Goal: Book appointment/travel/reservation

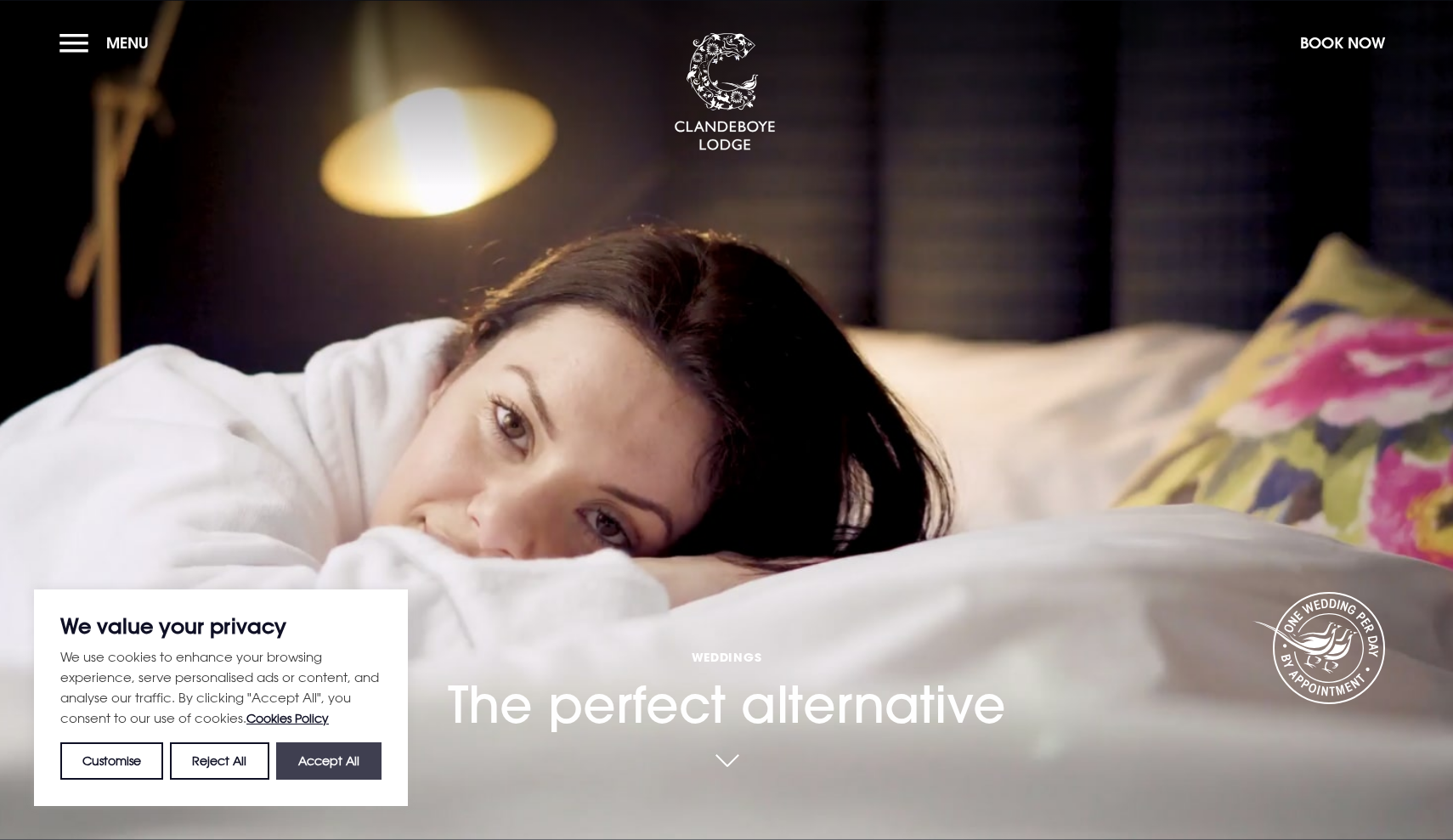
click at [325, 756] on button "Accept All" at bounding box center [328, 760] width 105 height 37
checkbox input "true"
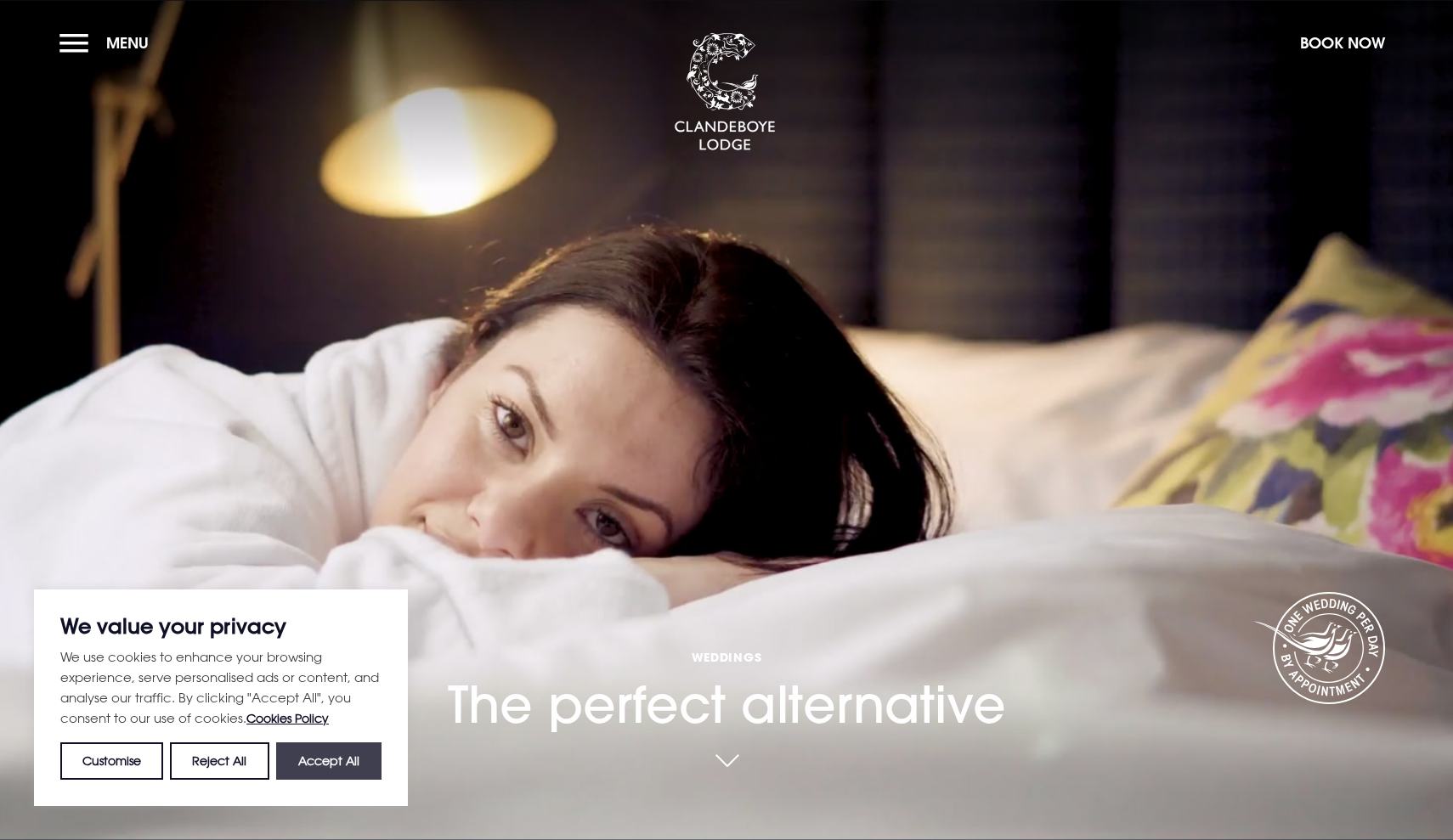
checkbox input "true"
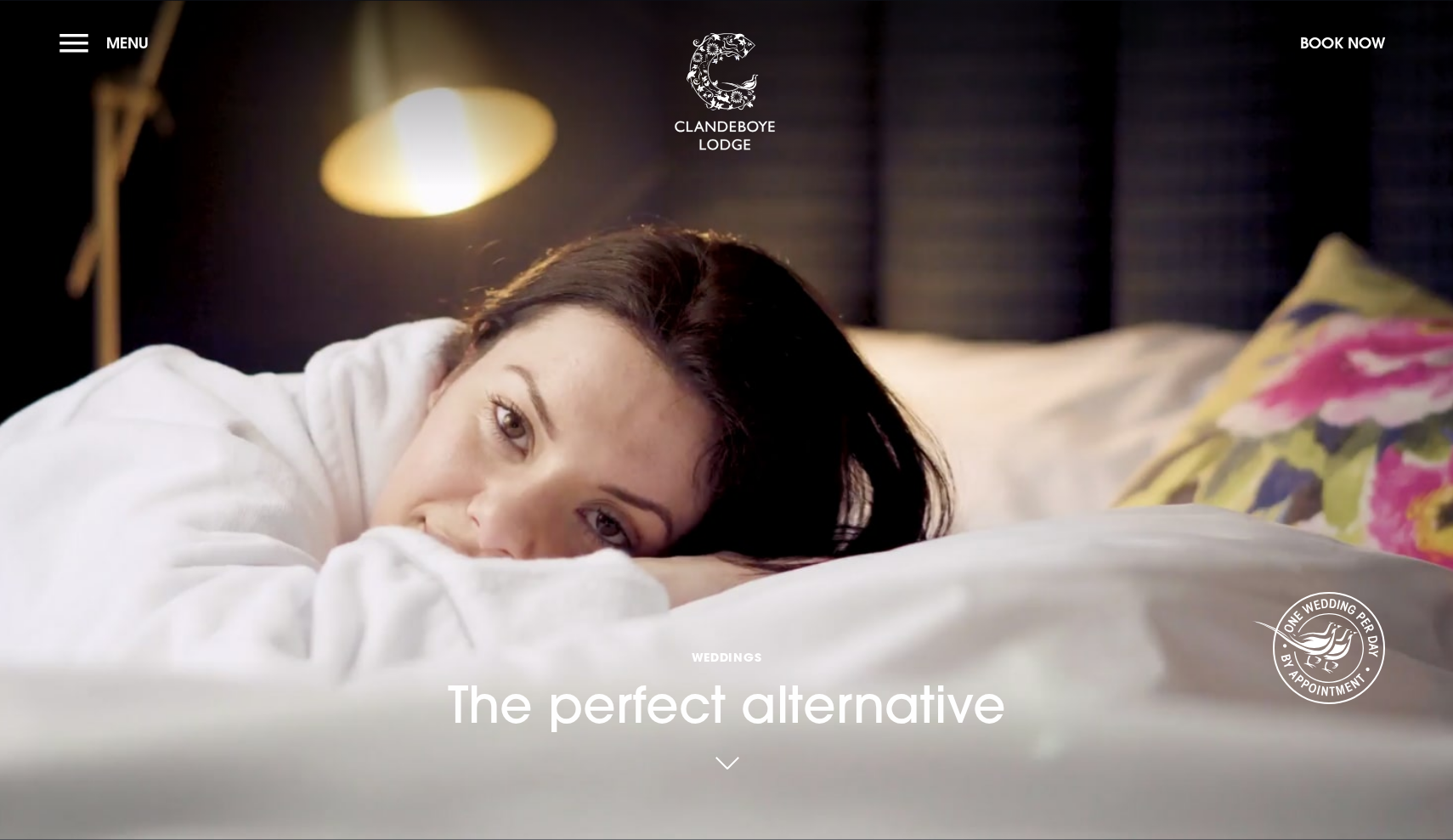
click at [730, 758] on link at bounding box center [726, 764] width 39 height 37
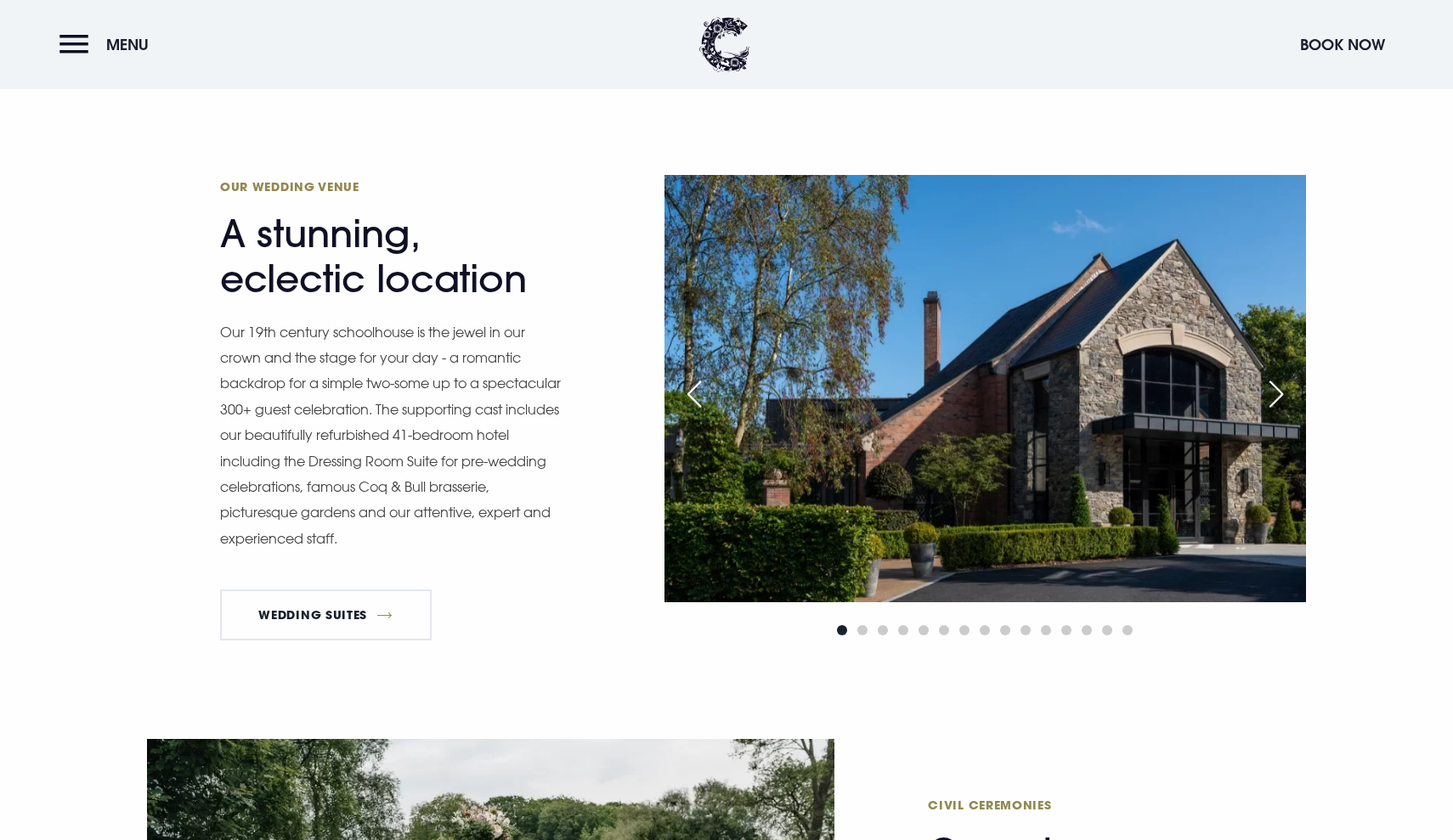
scroll to position [1511, 0]
click at [1273, 391] on div "Next slide" at bounding box center [1276, 393] width 42 height 37
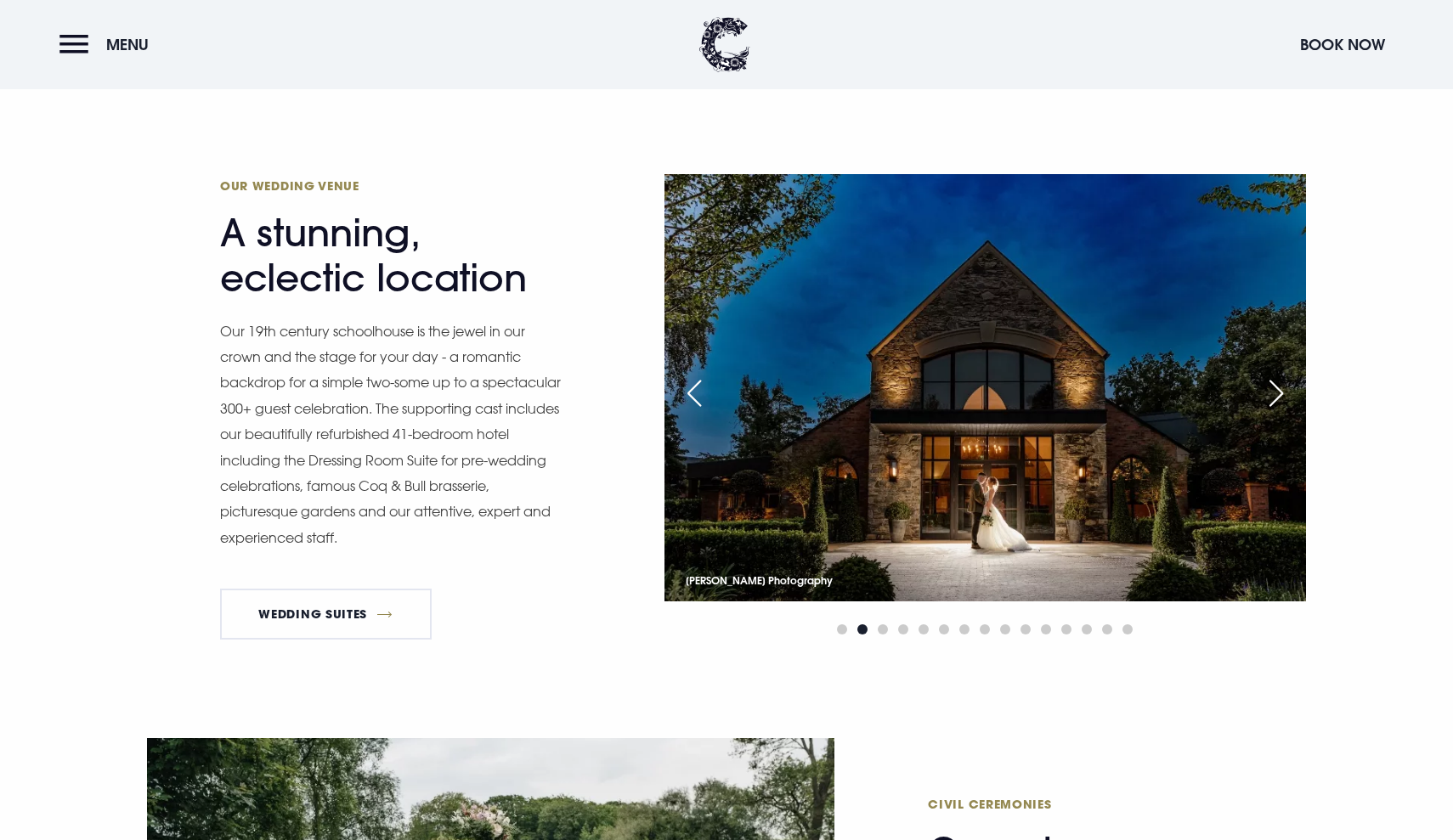
click at [1273, 391] on div "Next slide" at bounding box center [1276, 393] width 42 height 37
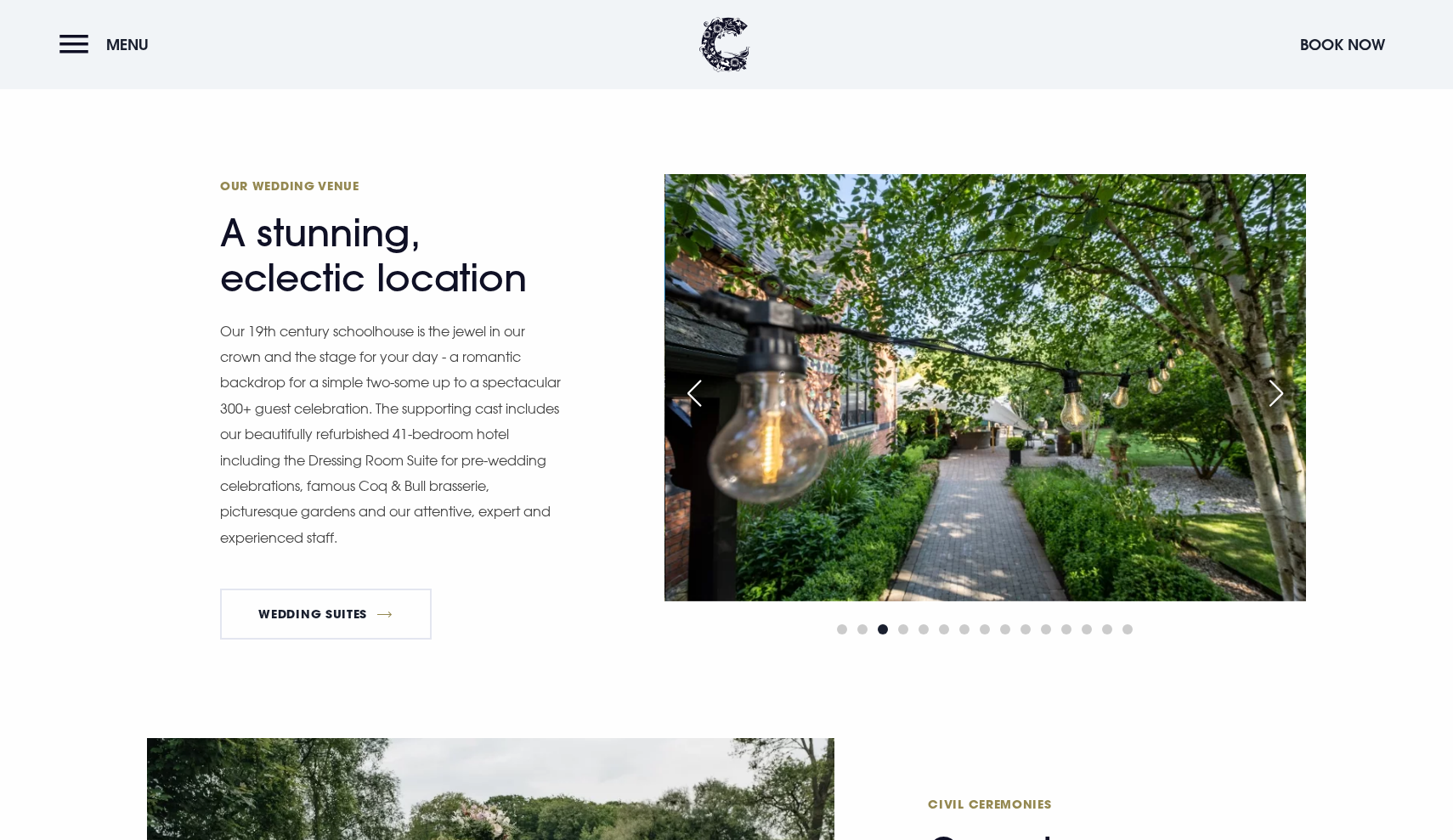
click at [695, 399] on div "Previous slide" at bounding box center [694, 393] width 42 height 37
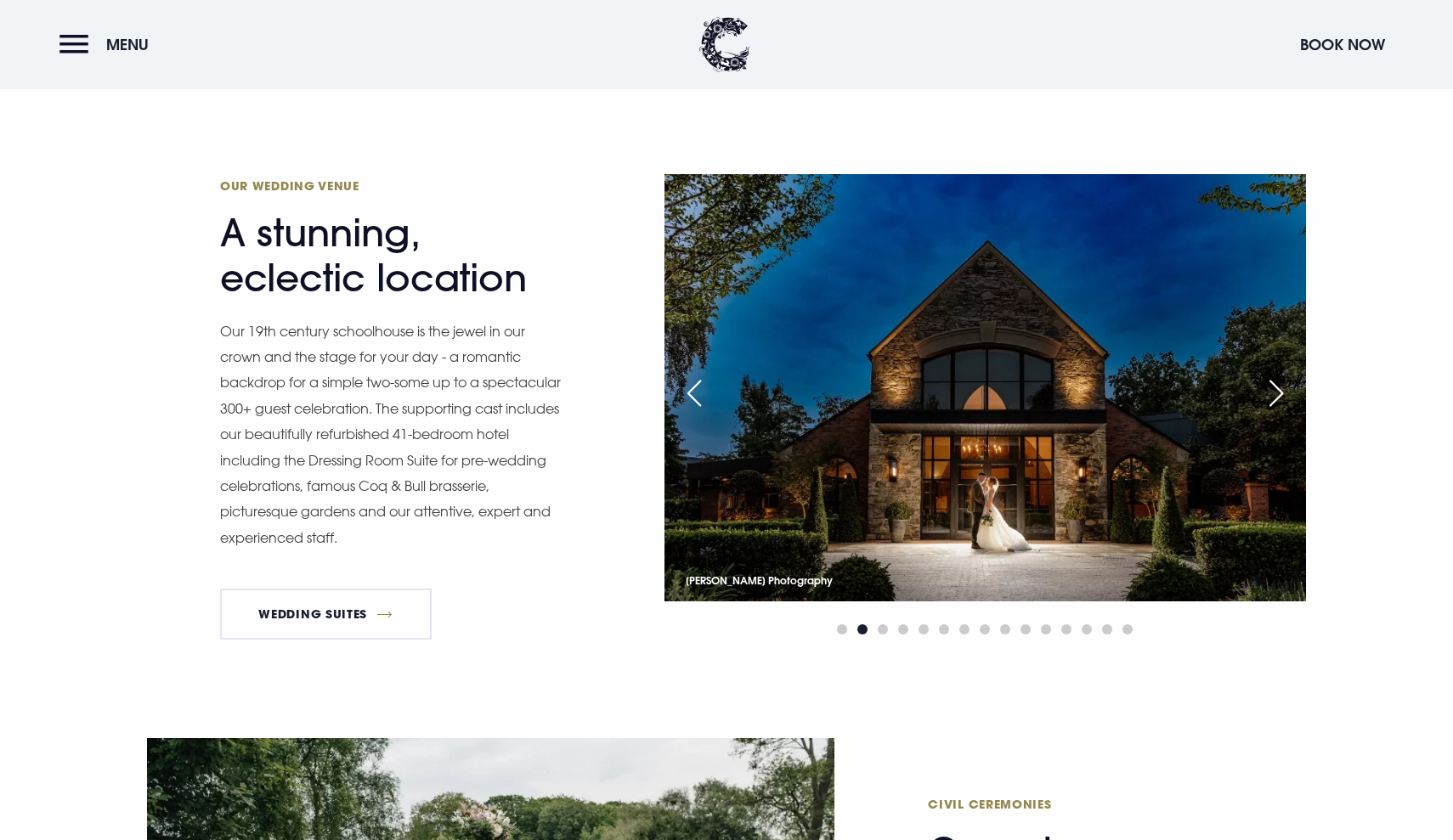
click at [1161, 377] on img at bounding box center [984, 387] width 641 height 427
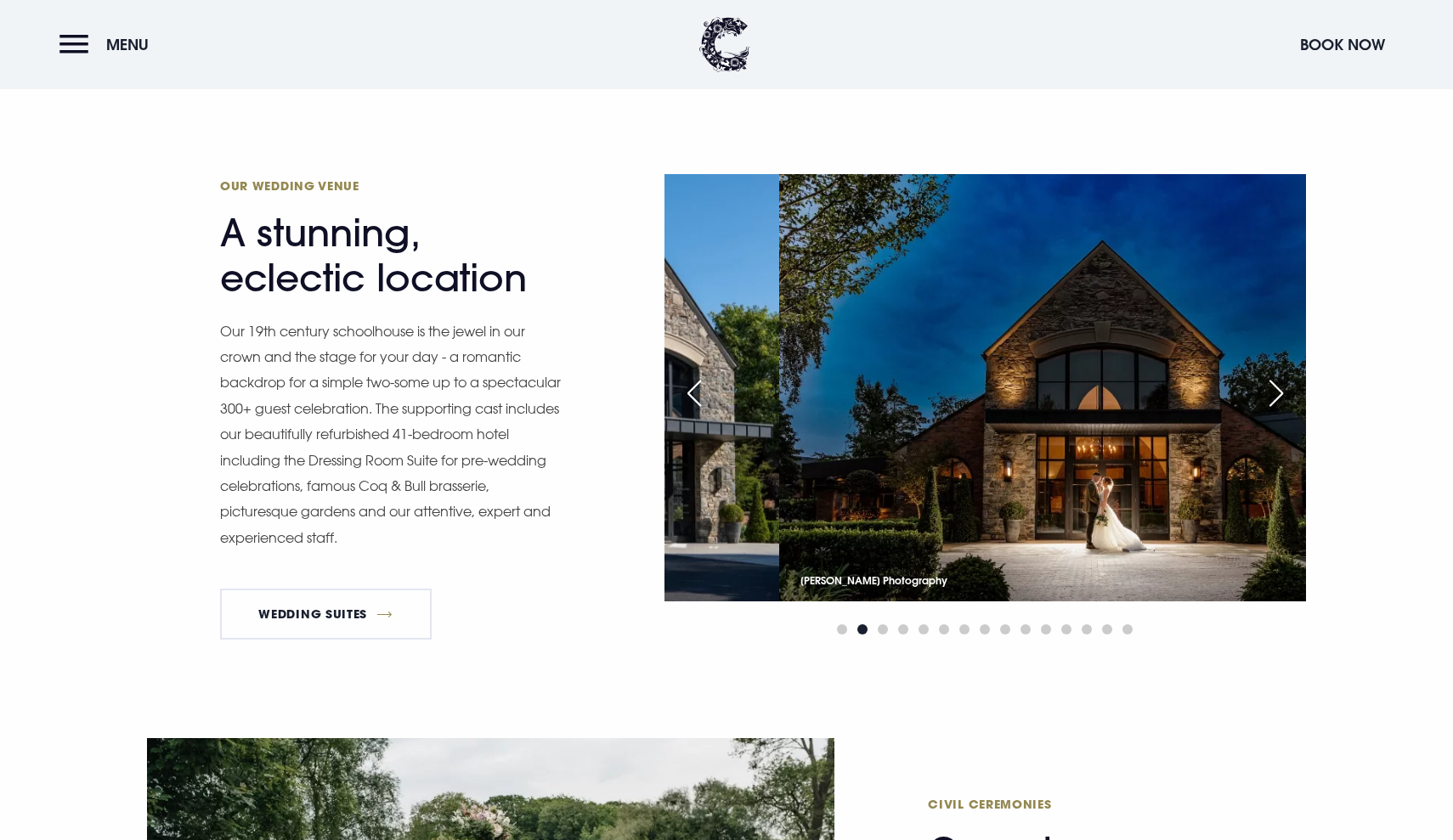
click at [1172, 421] on img at bounding box center [1099, 387] width 641 height 427
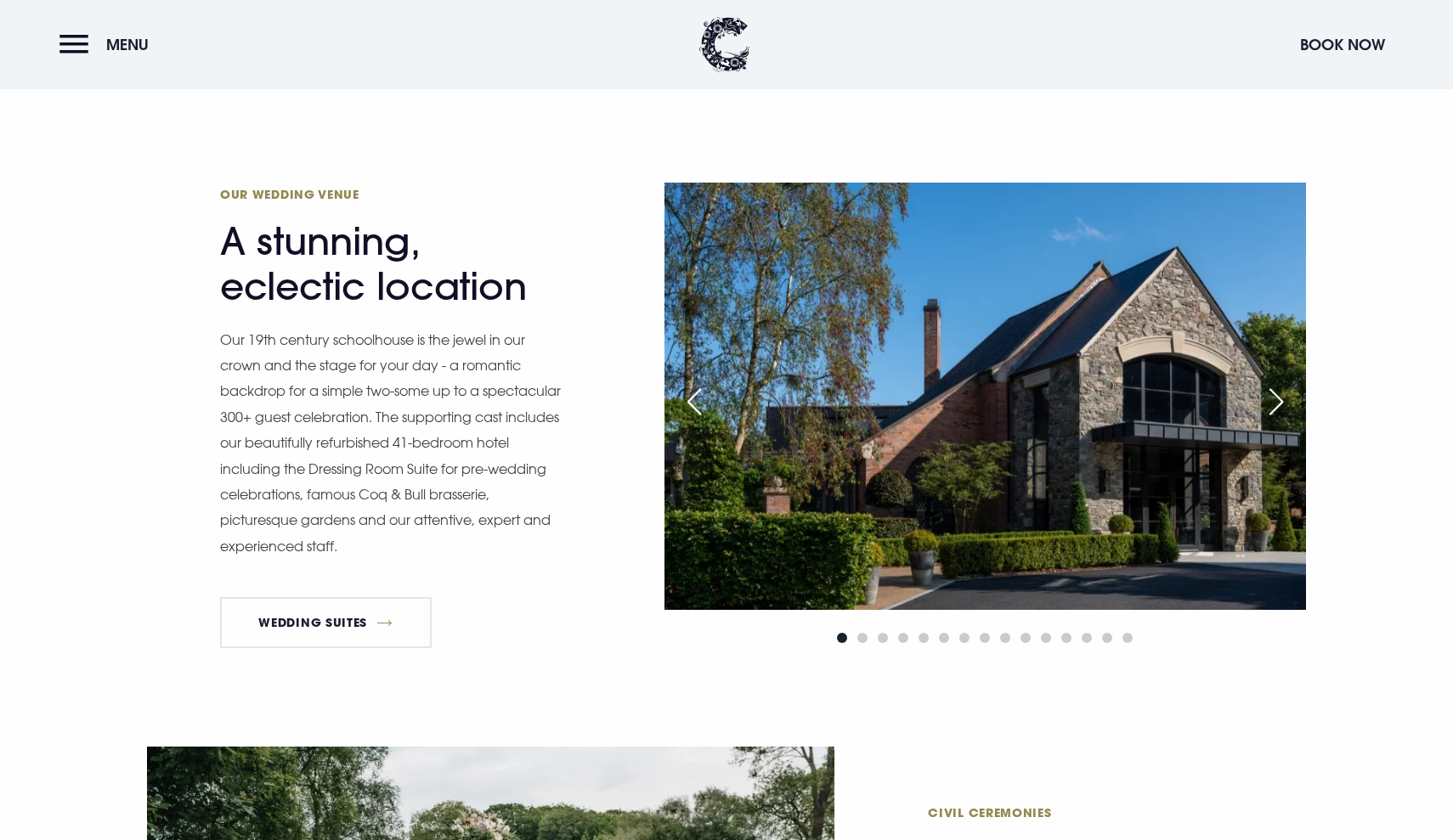
scroll to position [1503, 0]
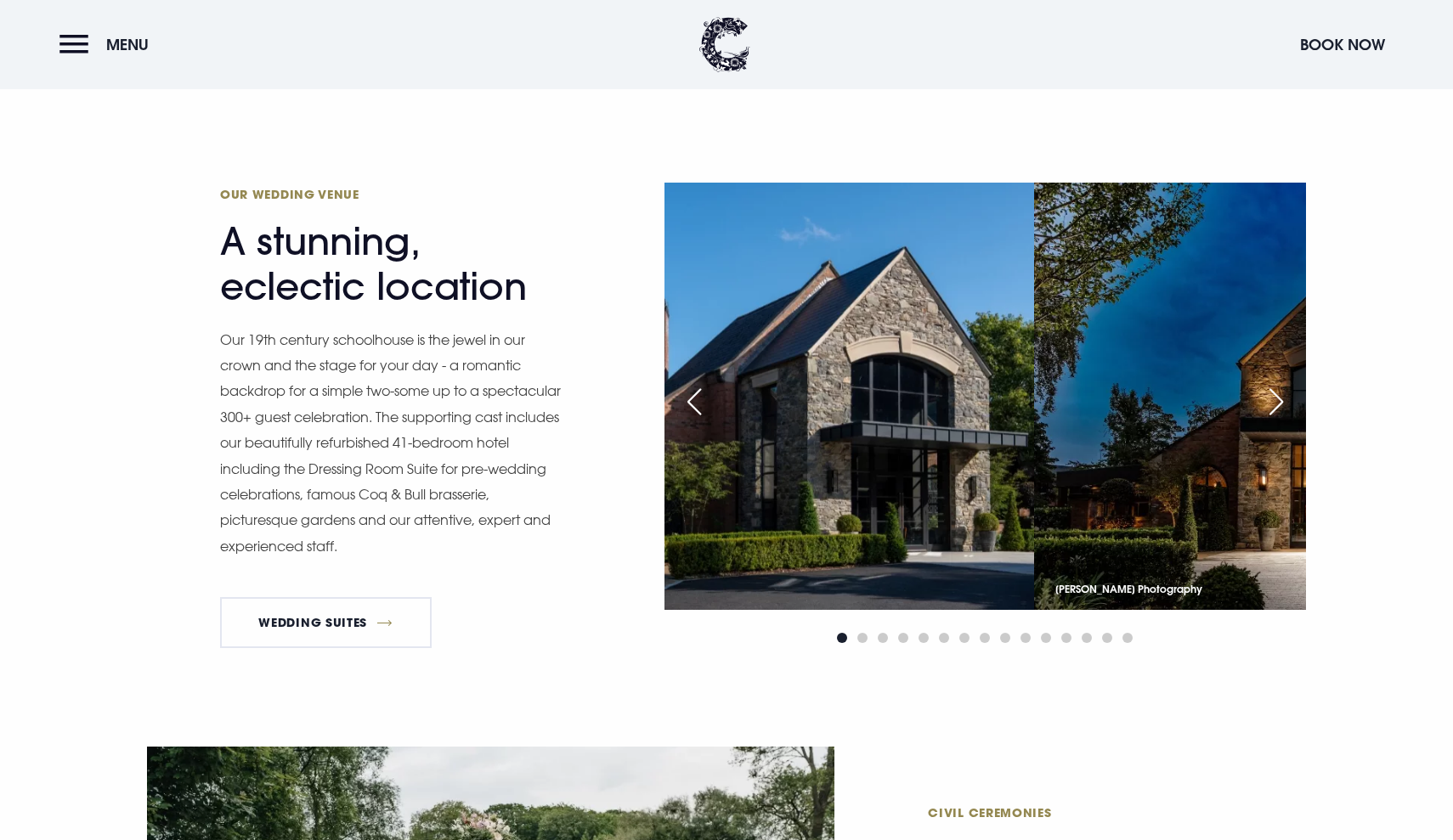
click at [736, 418] on img at bounding box center [712, 396] width 641 height 427
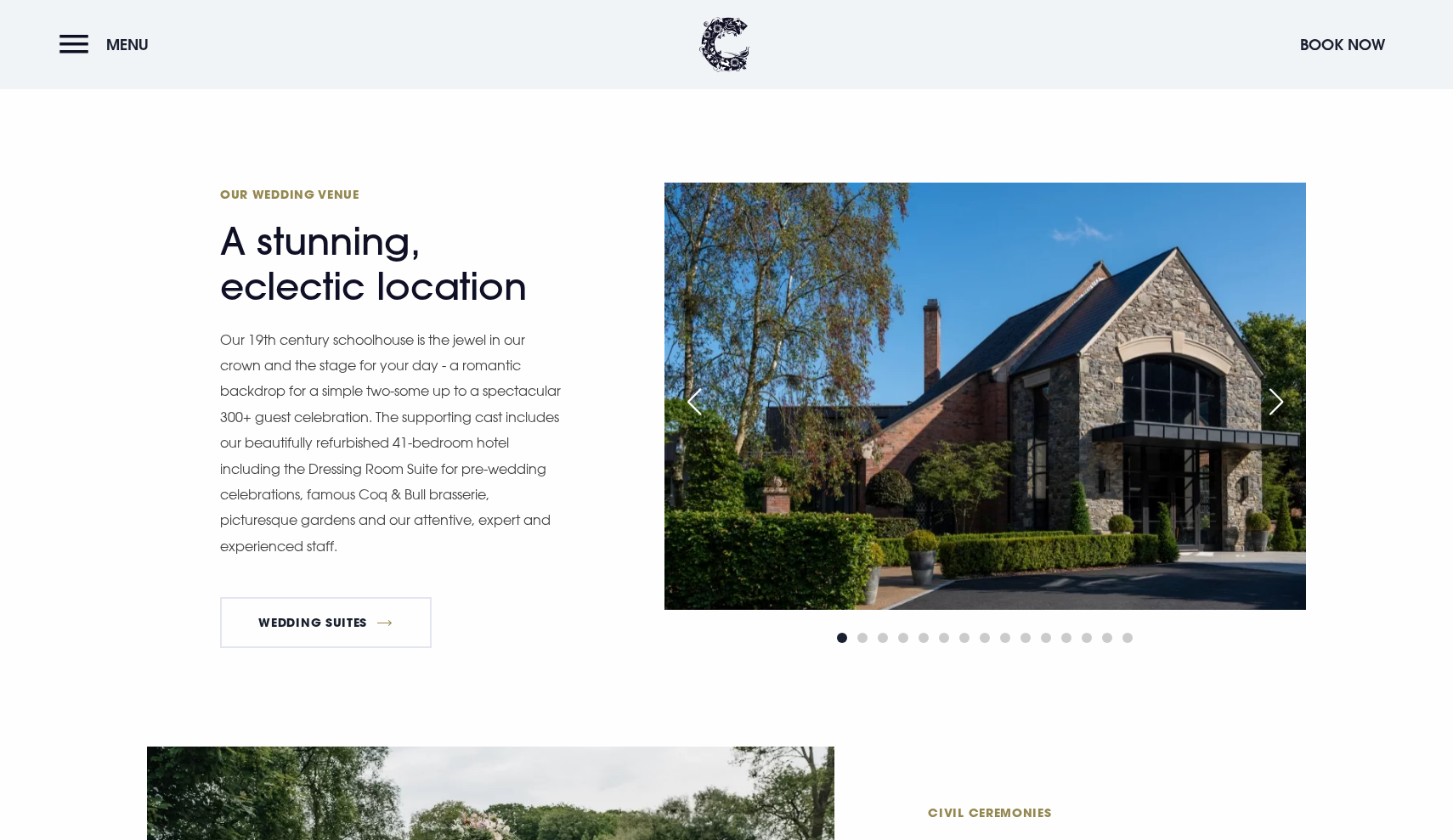
click at [1277, 400] on div "Next slide" at bounding box center [1276, 401] width 42 height 37
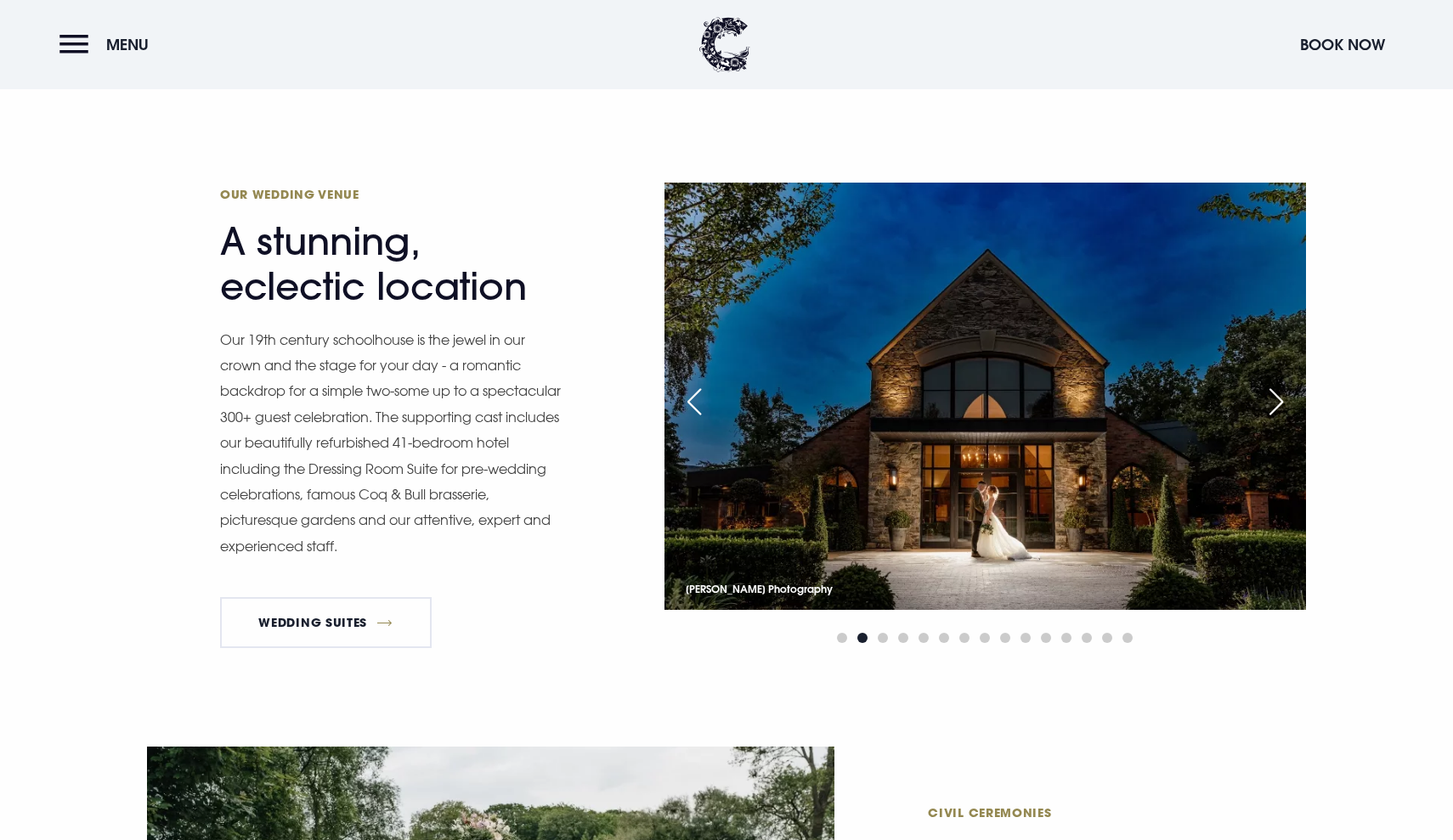
click at [1277, 400] on div "Next slide" at bounding box center [1276, 401] width 42 height 37
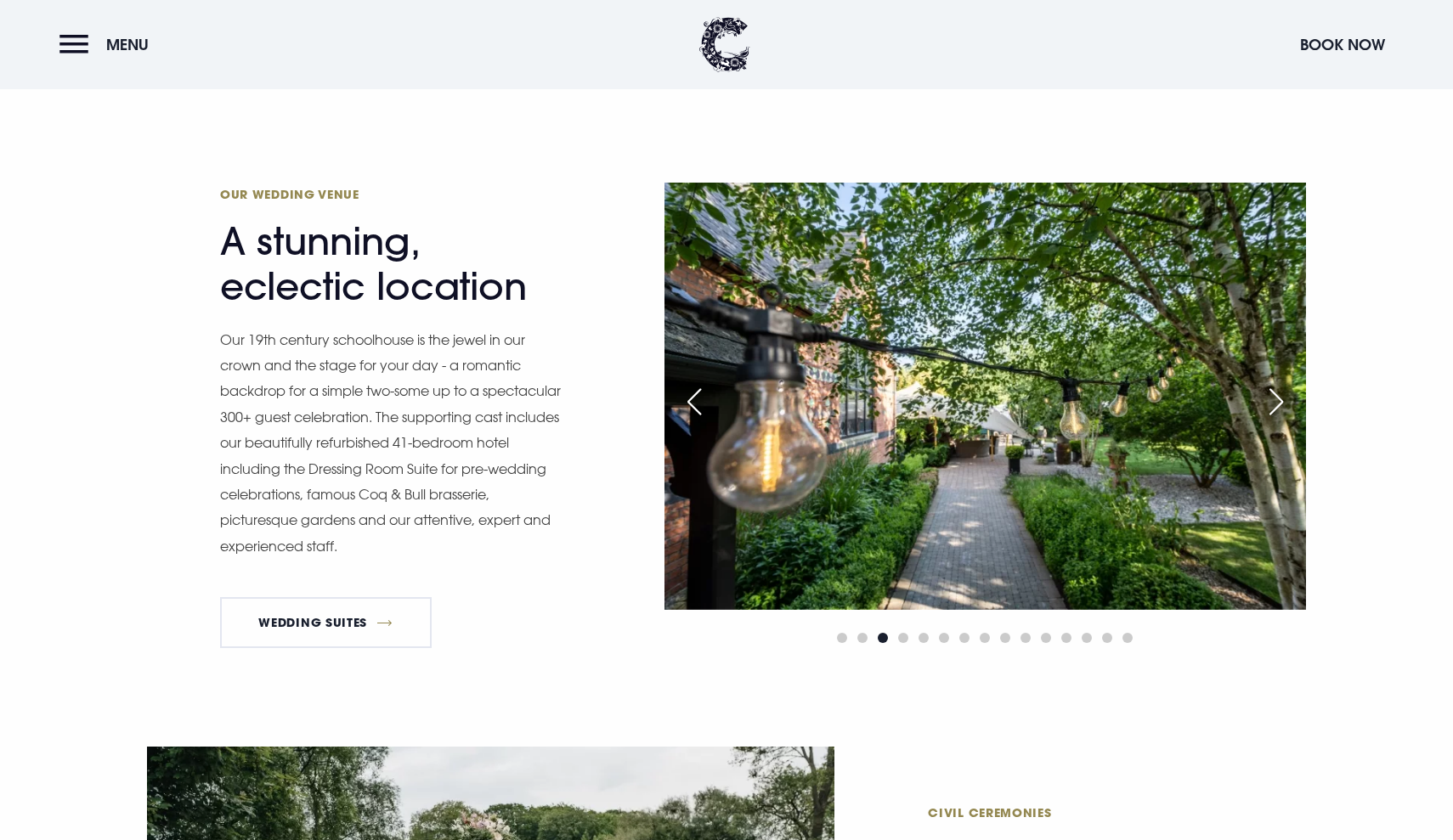
click at [1277, 400] on div "Next slide" at bounding box center [1276, 401] width 42 height 37
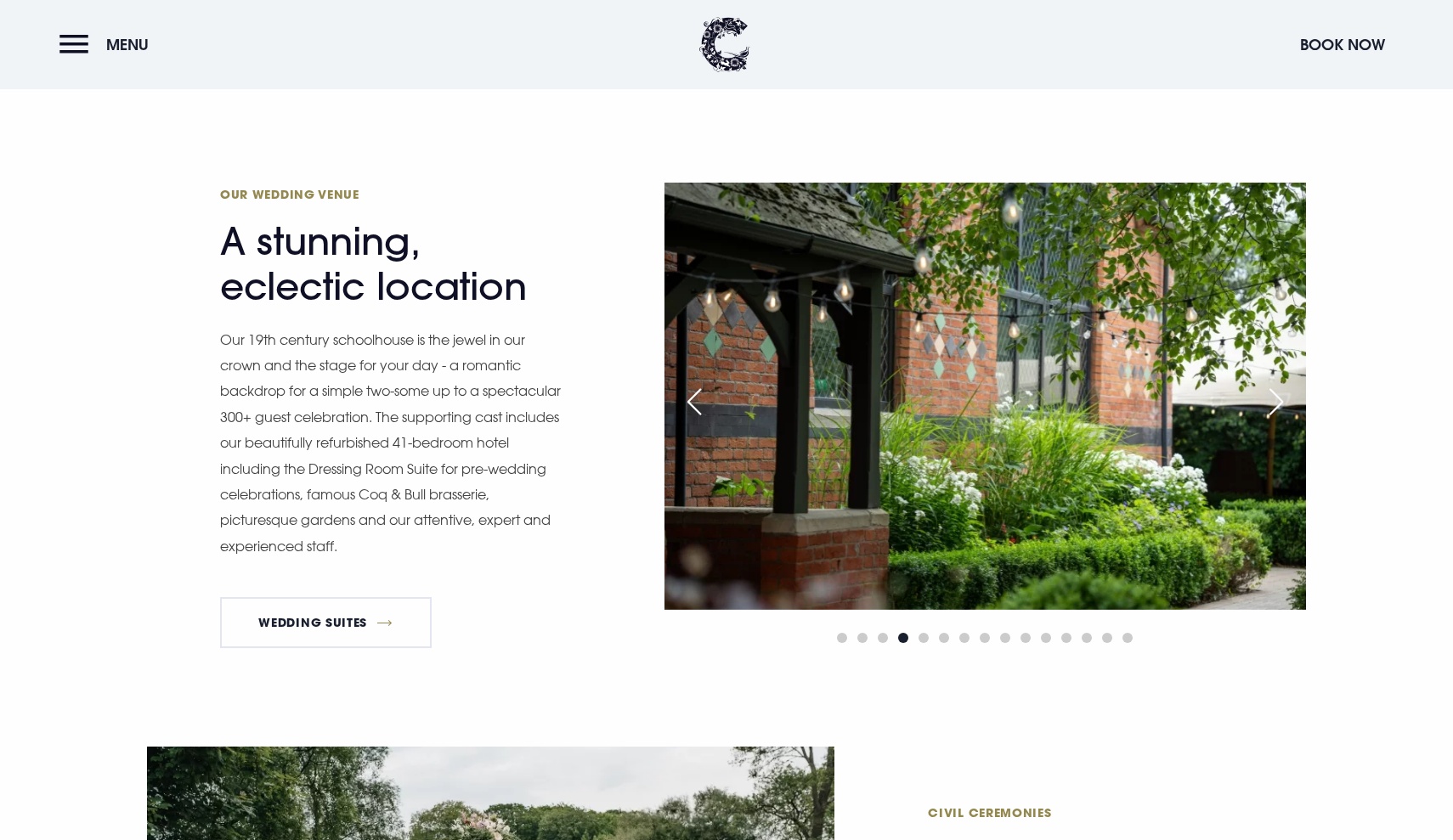
click at [1277, 400] on div "Next slide" at bounding box center [1276, 401] width 42 height 37
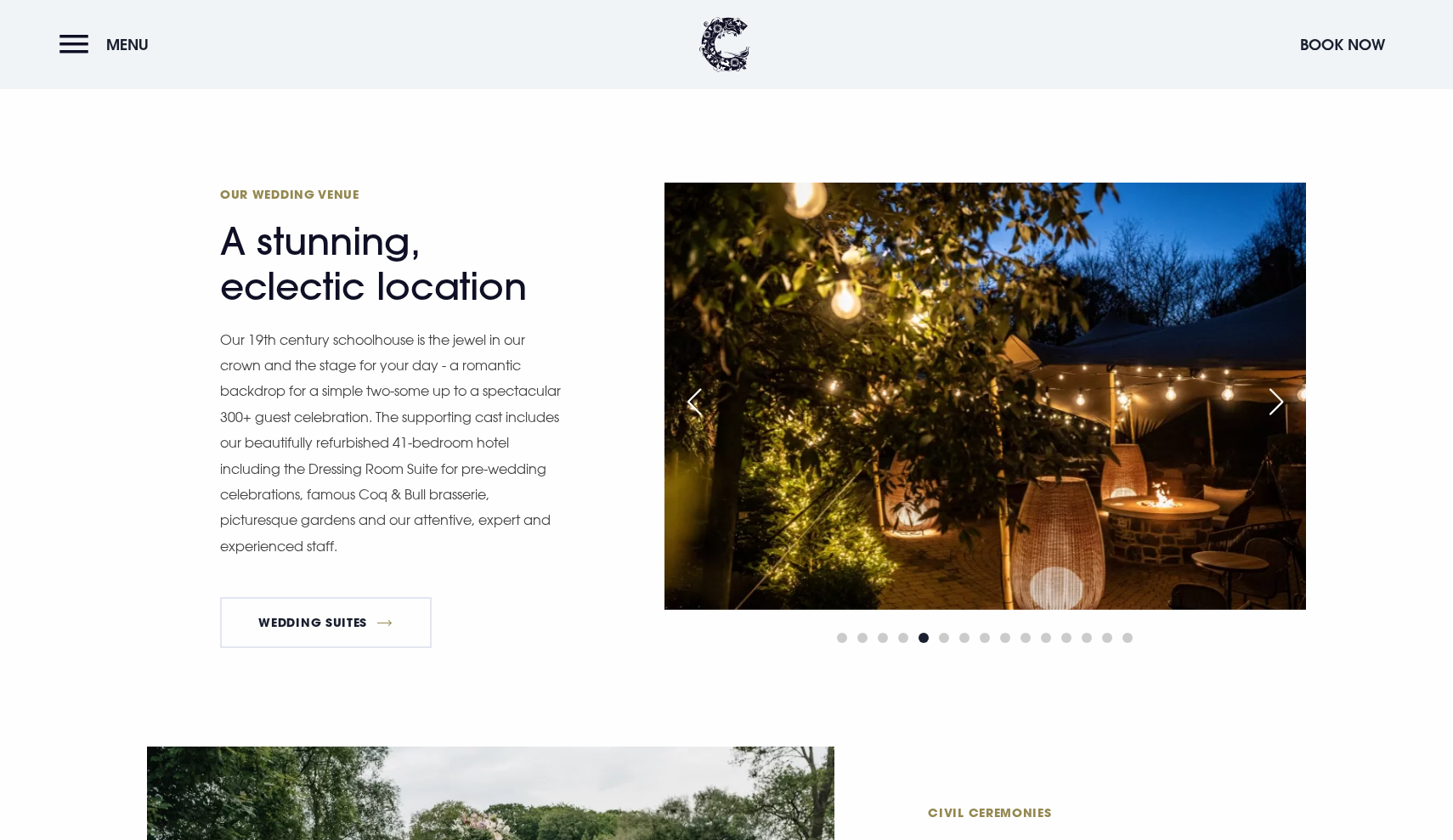
click at [1277, 400] on div "Next slide" at bounding box center [1276, 401] width 42 height 37
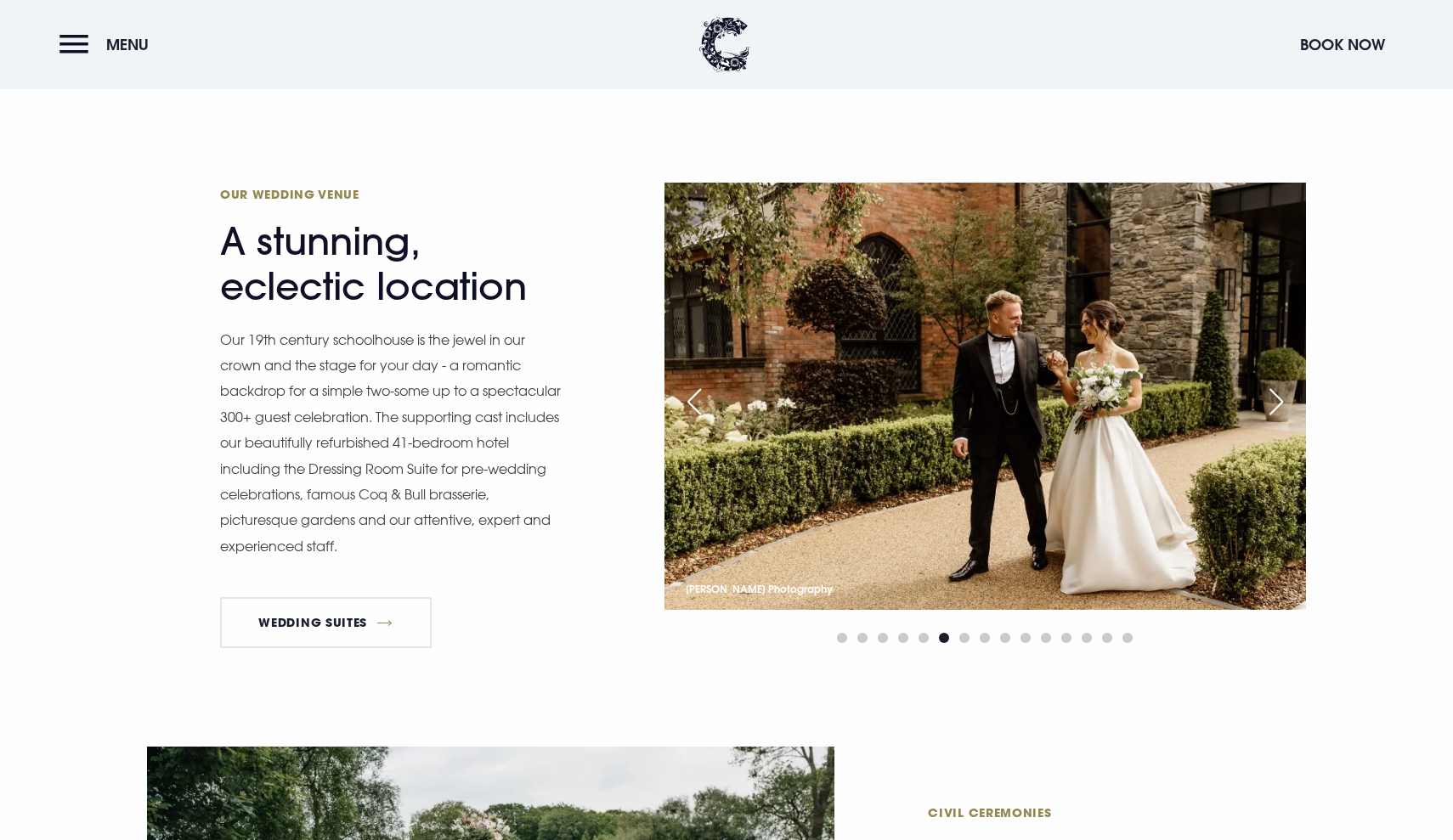
click at [1277, 400] on div "Next slide" at bounding box center [1276, 401] width 42 height 37
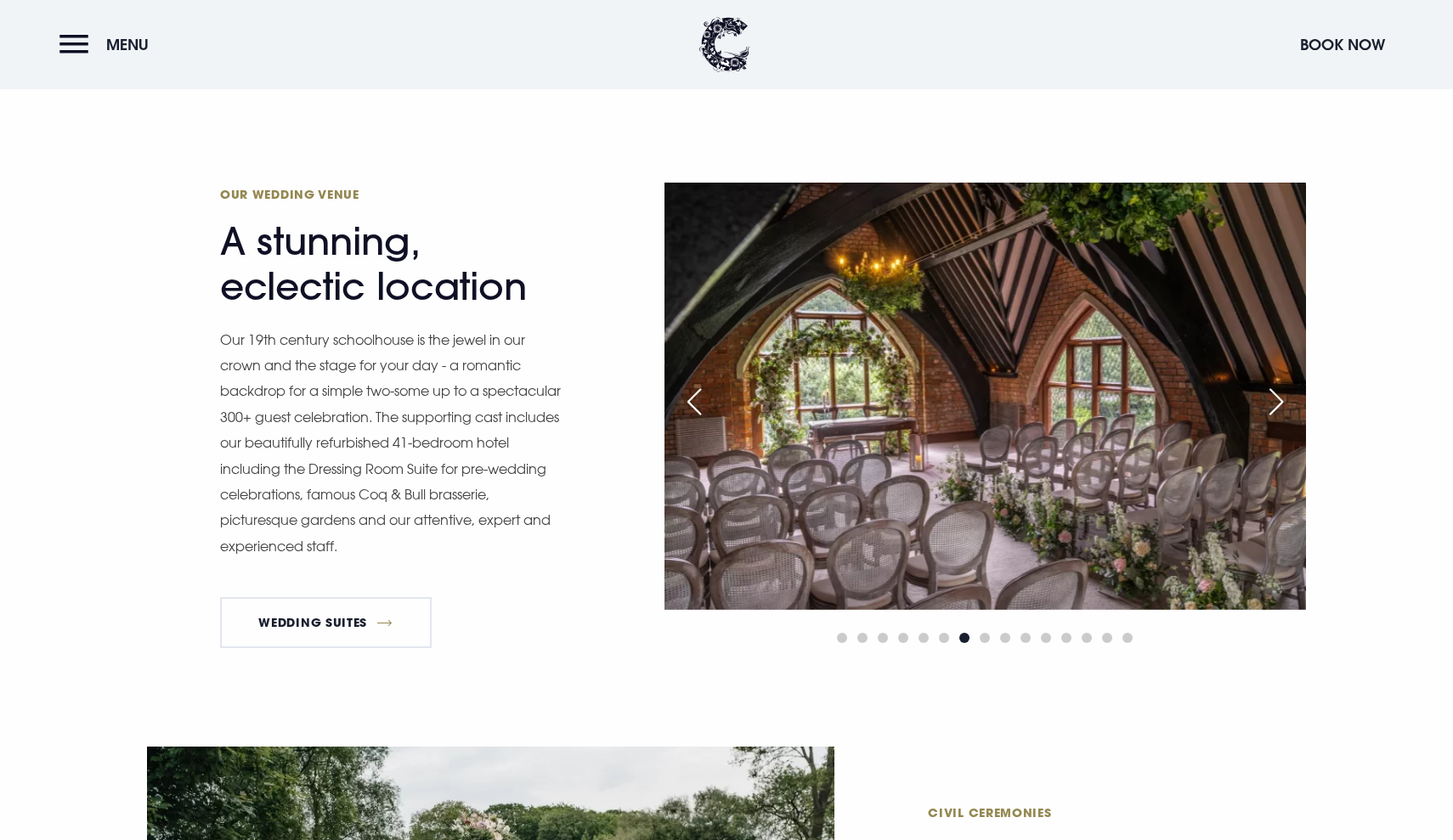
click at [1277, 400] on div "Next slide" at bounding box center [1276, 401] width 42 height 37
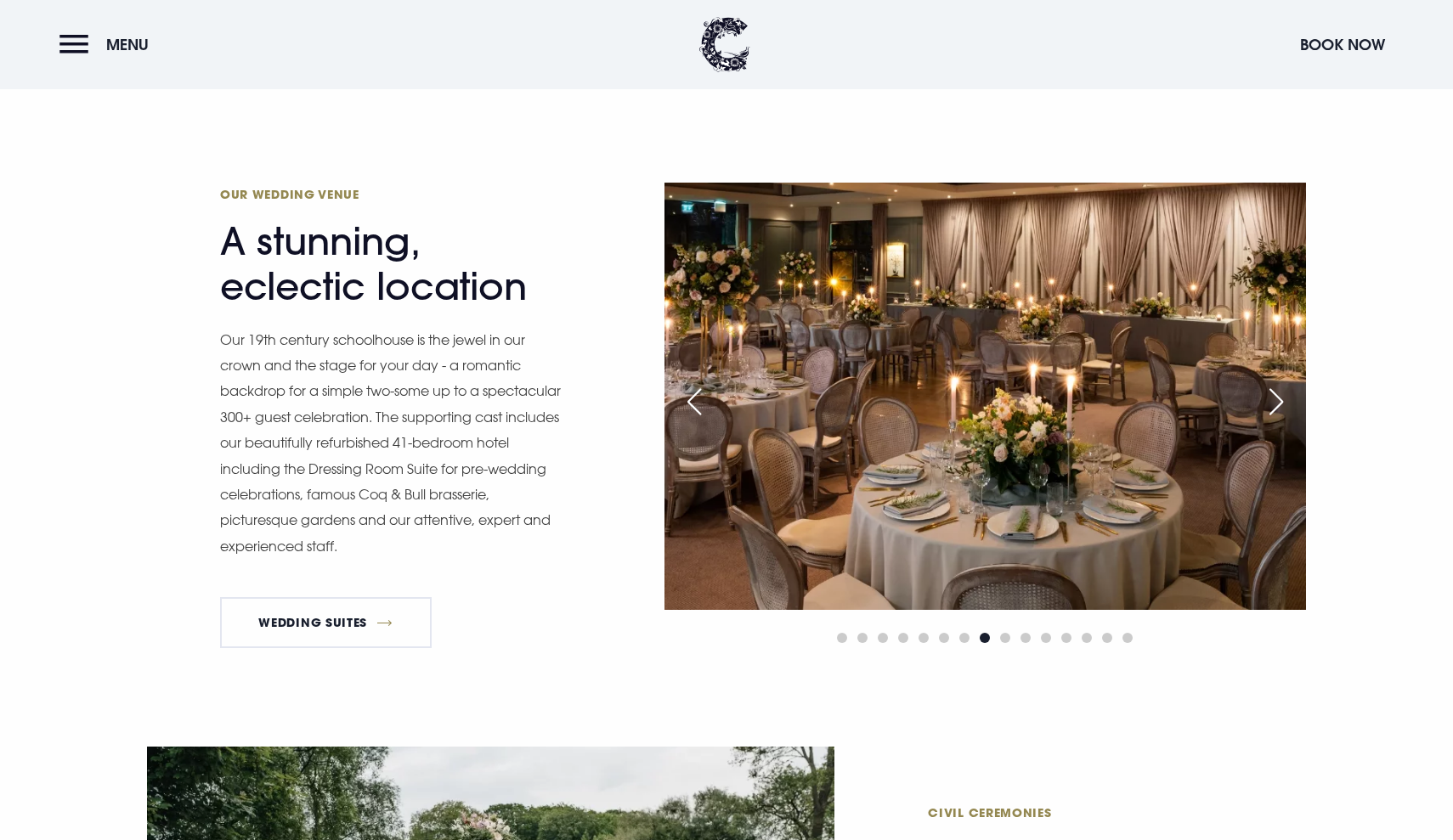
click at [1277, 400] on div "Next slide" at bounding box center [1276, 401] width 42 height 37
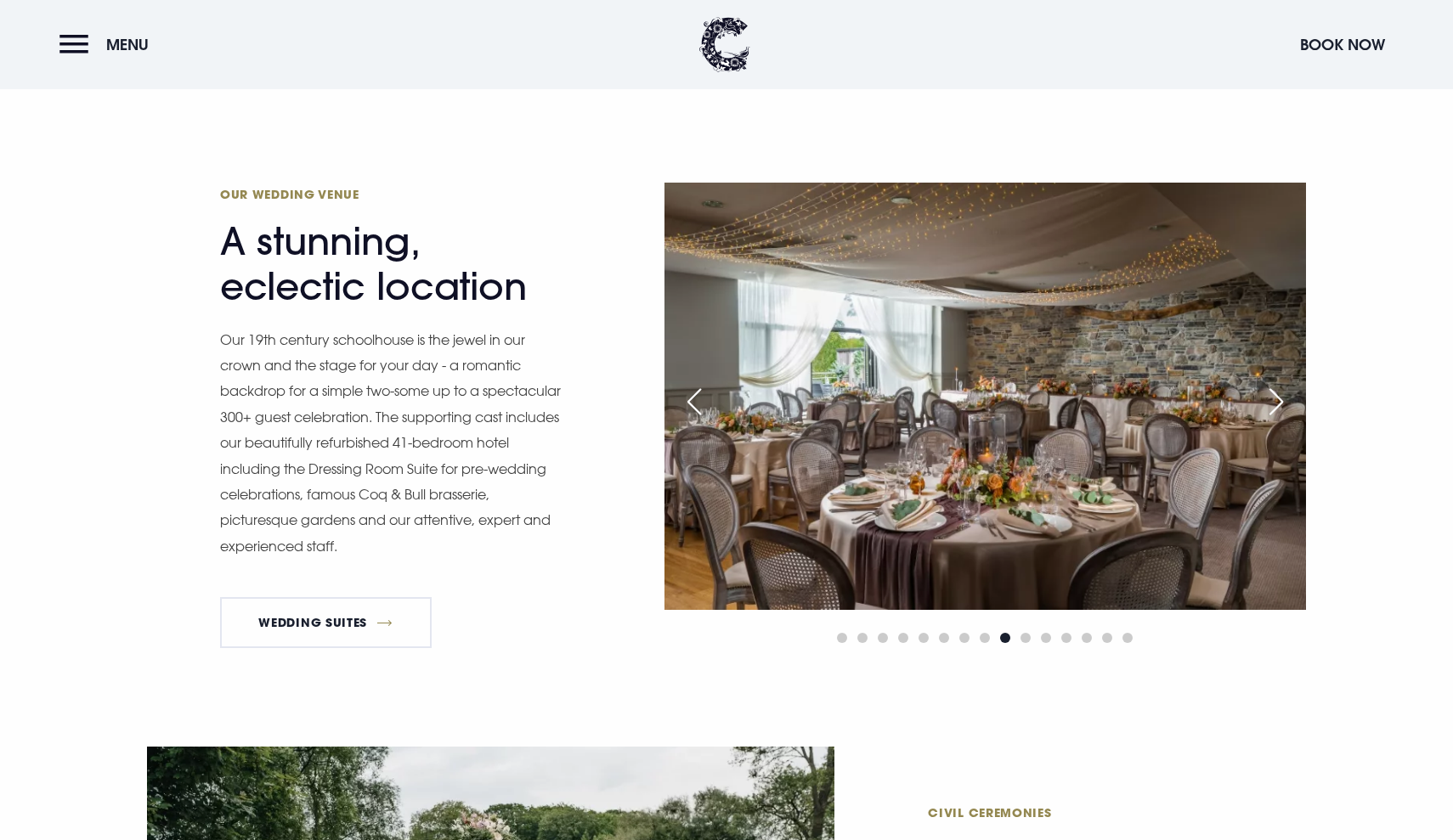
click at [1277, 400] on div "Next slide" at bounding box center [1276, 401] width 42 height 37
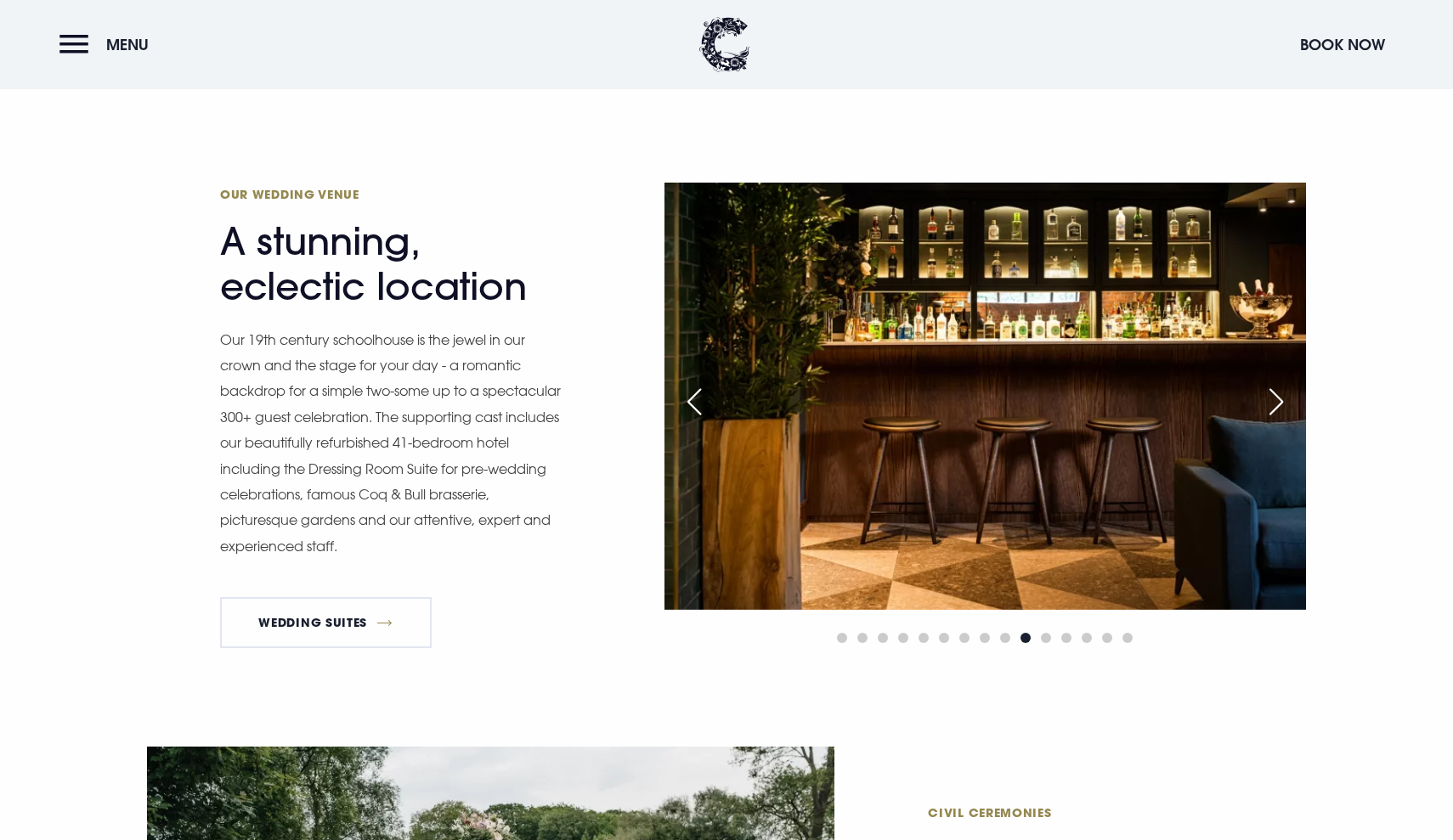
click at [1277, 400] on div "Next slide" at bounding box center [1276, 401] width 42 height 37
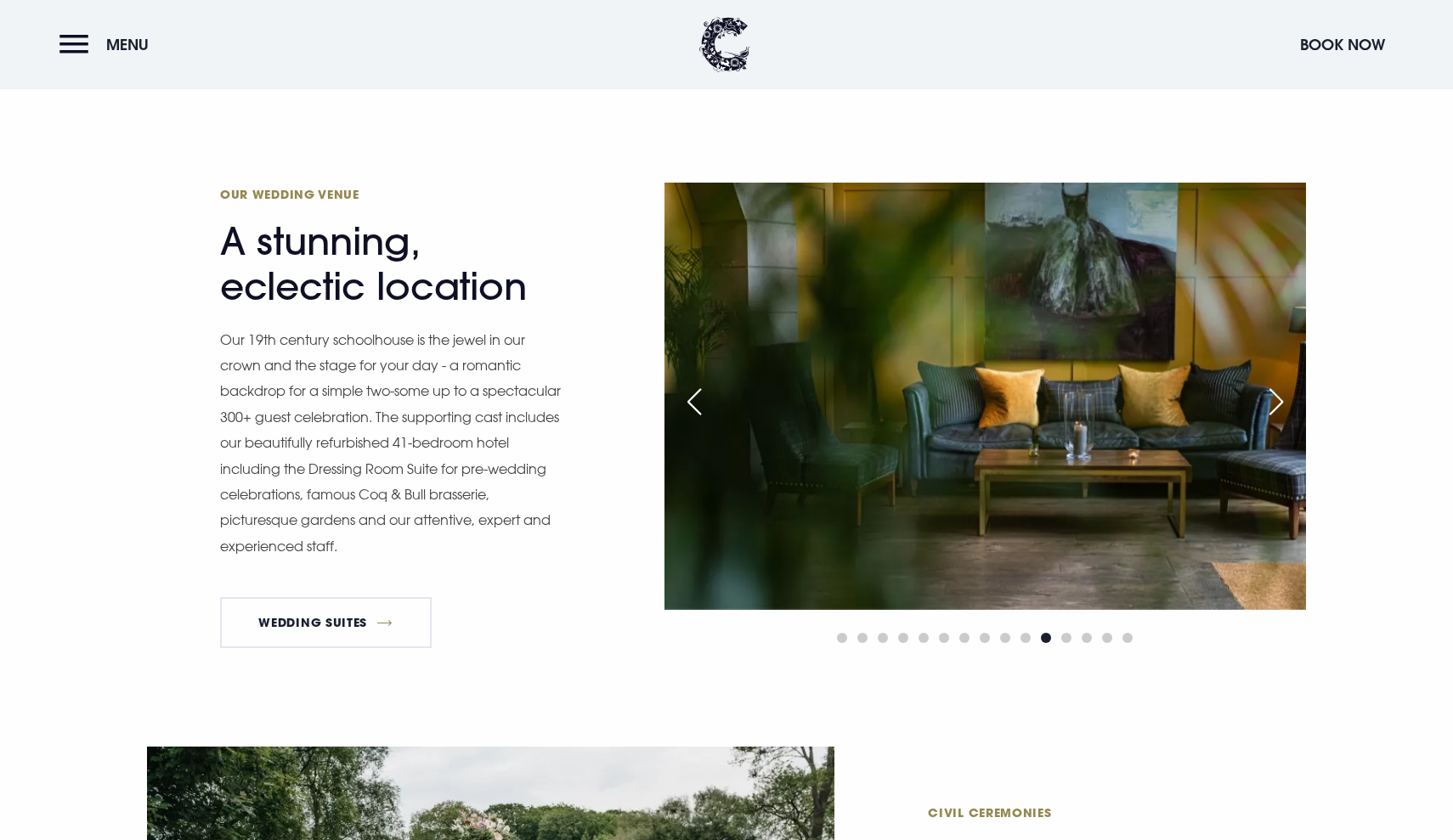
click at [1277, 400] on div "Next slide" at bounding box center [1276, 401] width 42 height 37
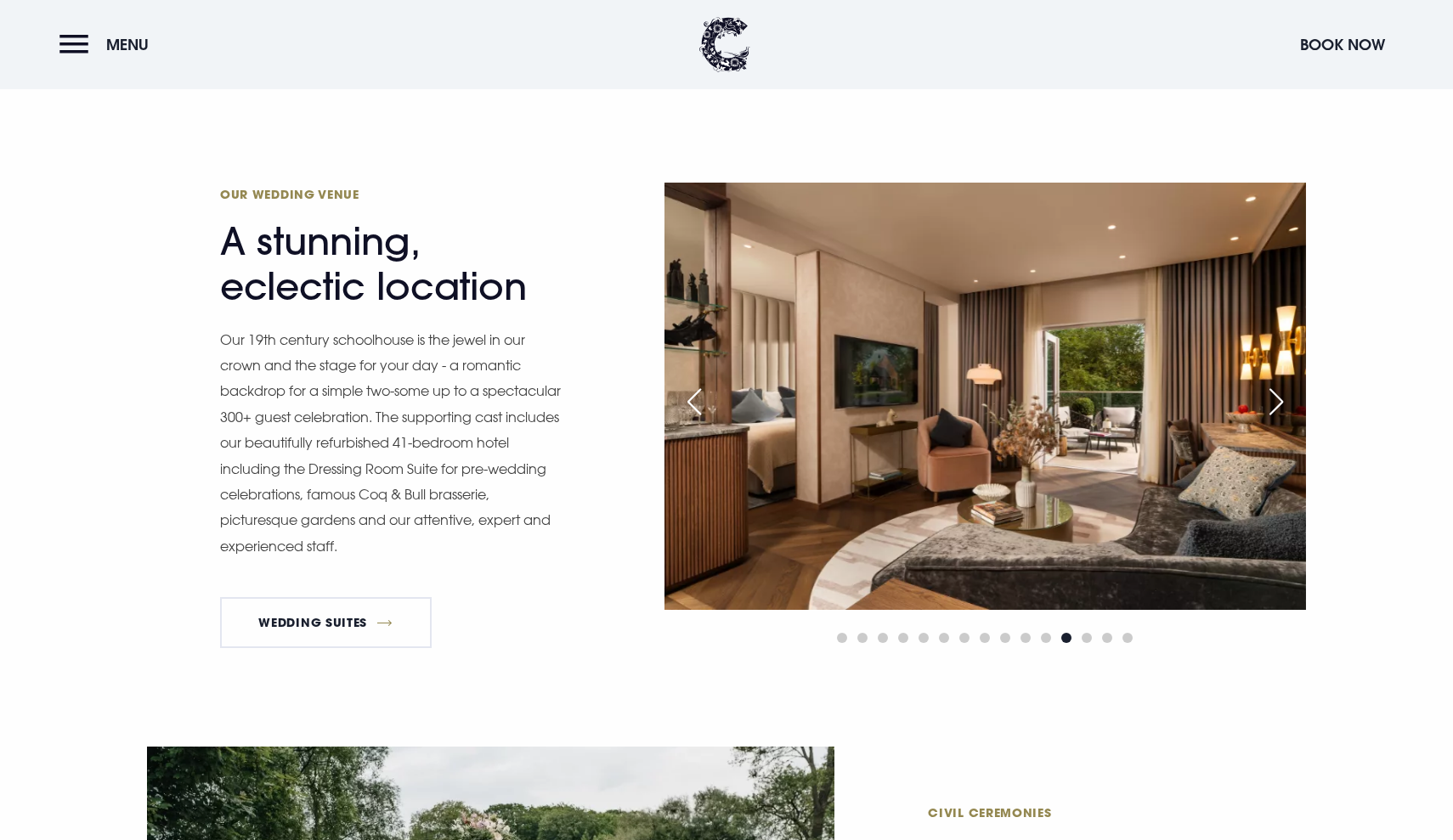
click at [1277, 400] on div "Next slide" at bounding box center [1276, 401] width 42 height 37
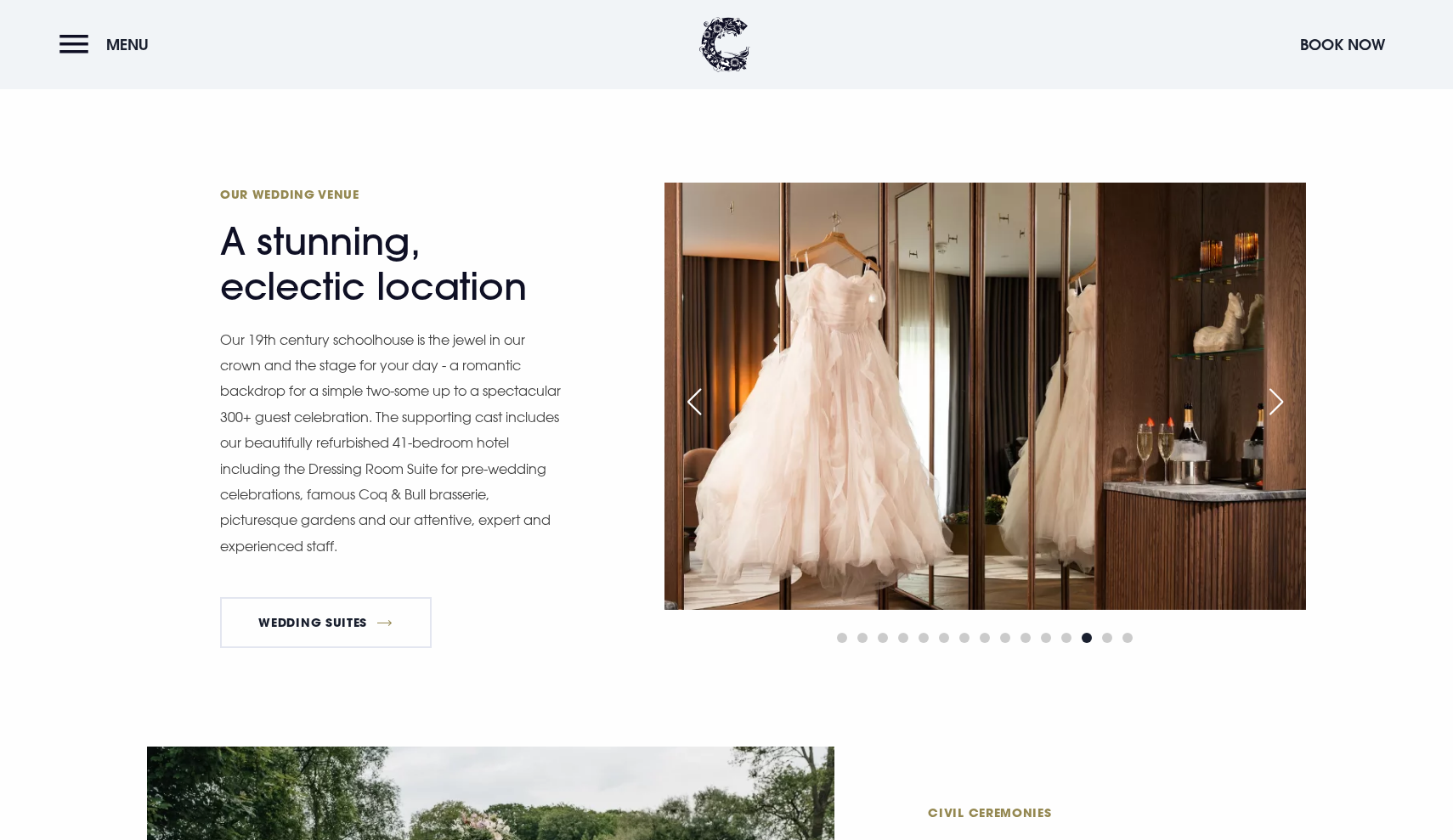
click at [1277, 400] on div "Next slide" at bounding box center [1276, 401] width 42 height 37
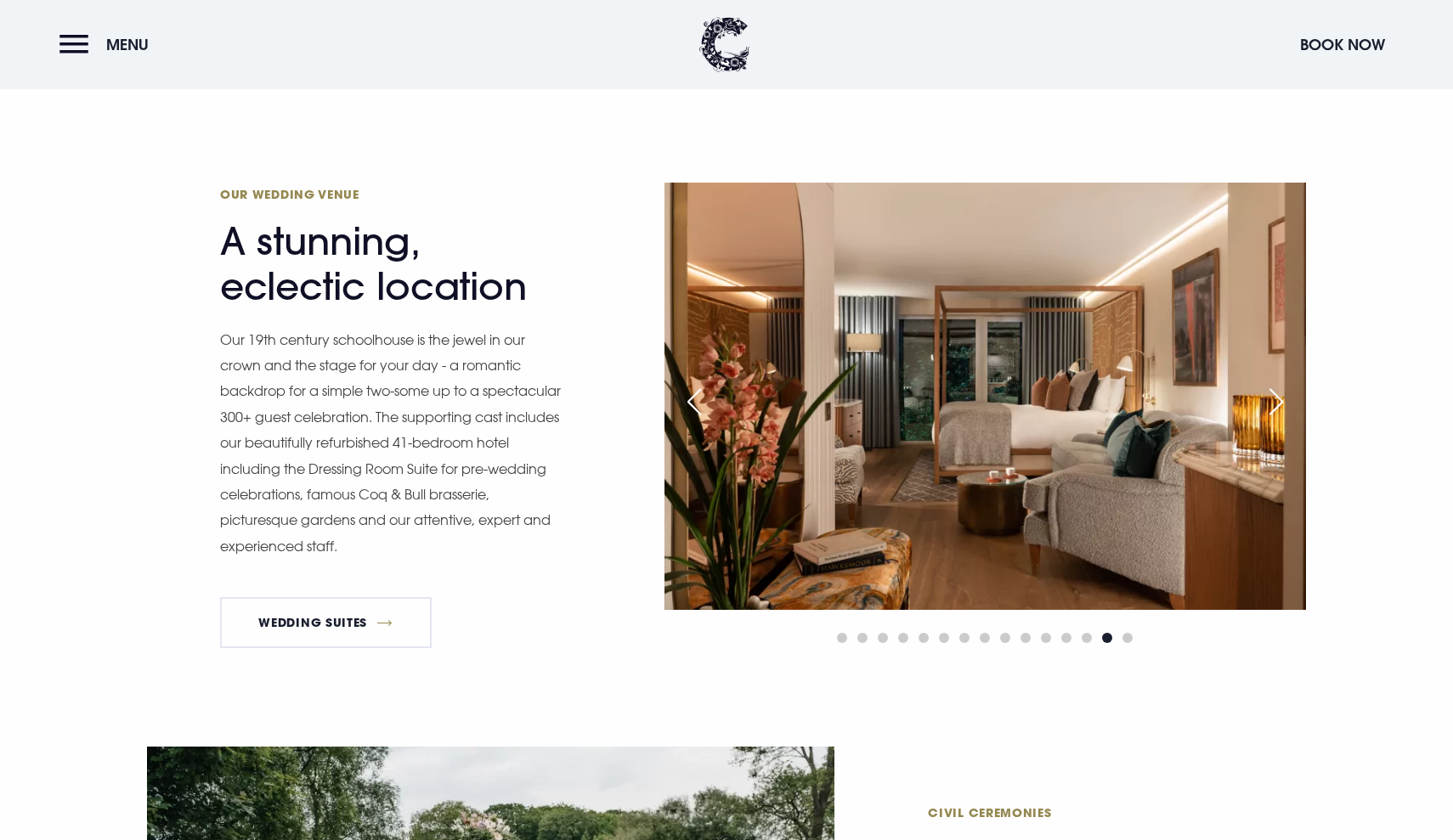
click at [1277, 400] on div "Next slide" at bounding box center [1276, 401] width 42 height 37
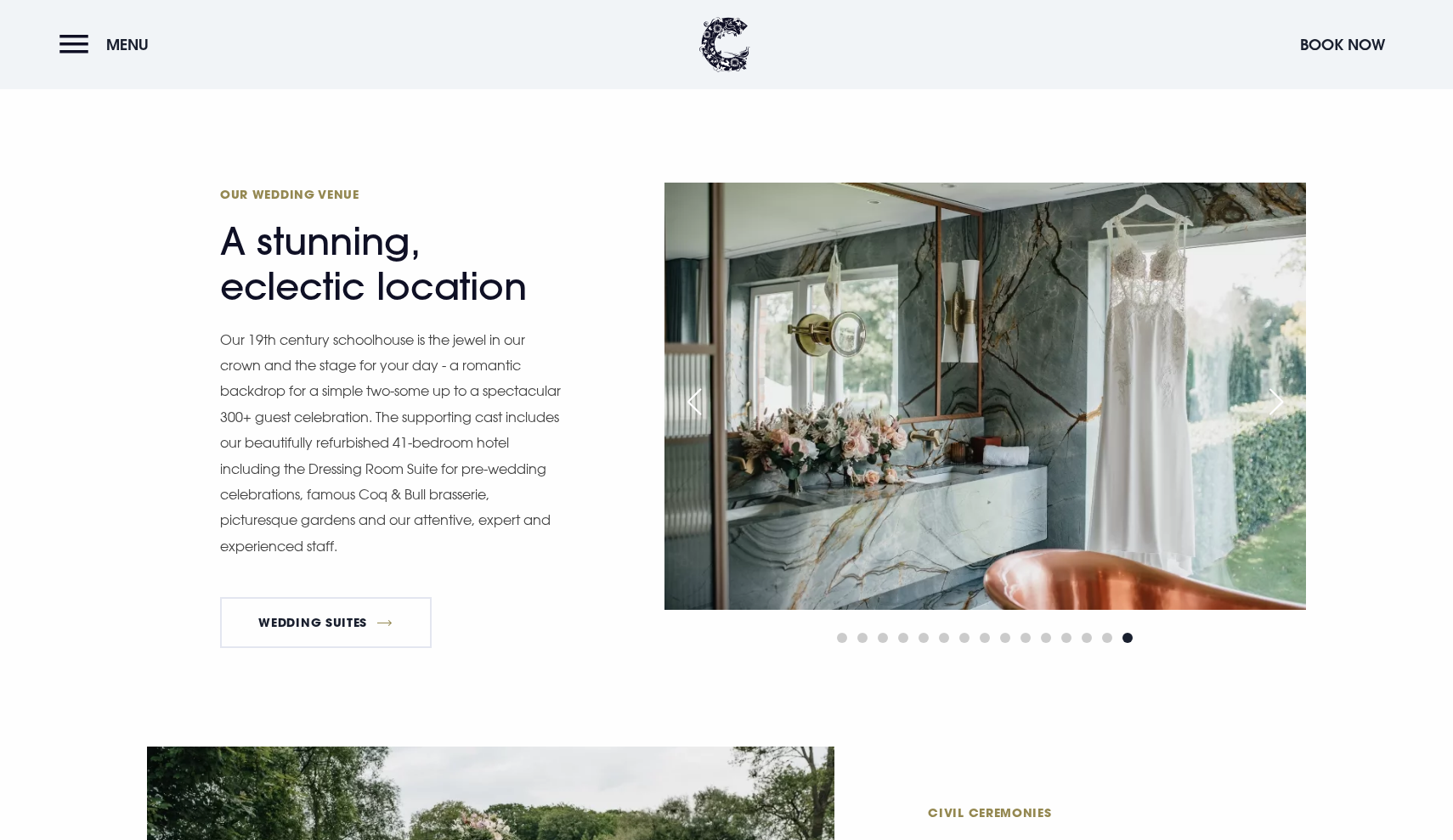
click at [1277, 400] on div "Next slide" at bounding box center [1276, 401] width 42 height 37
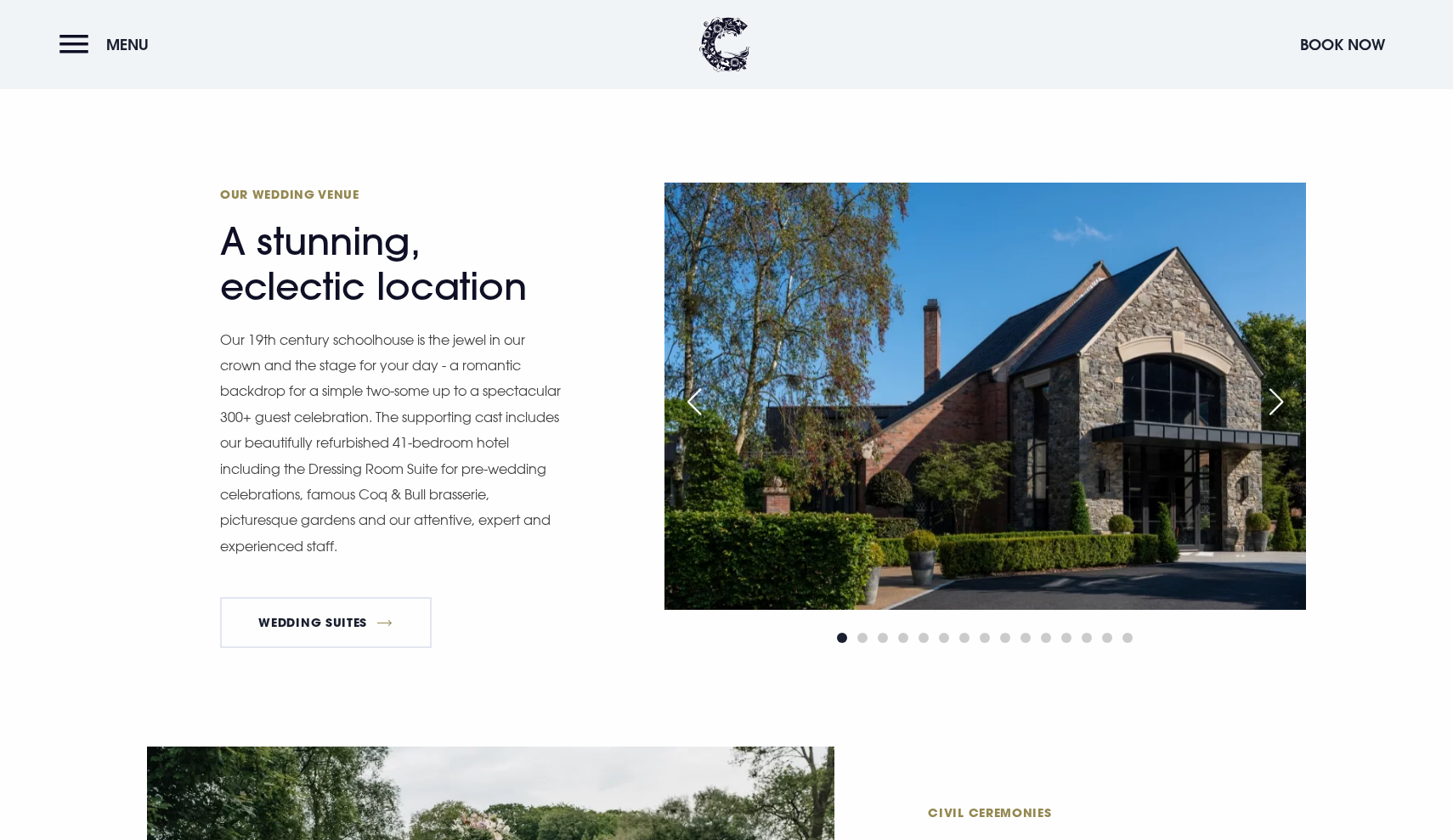
click at [1277, 400] on div "Next slide" at bounding box center [1276, 401] width 42 height 37
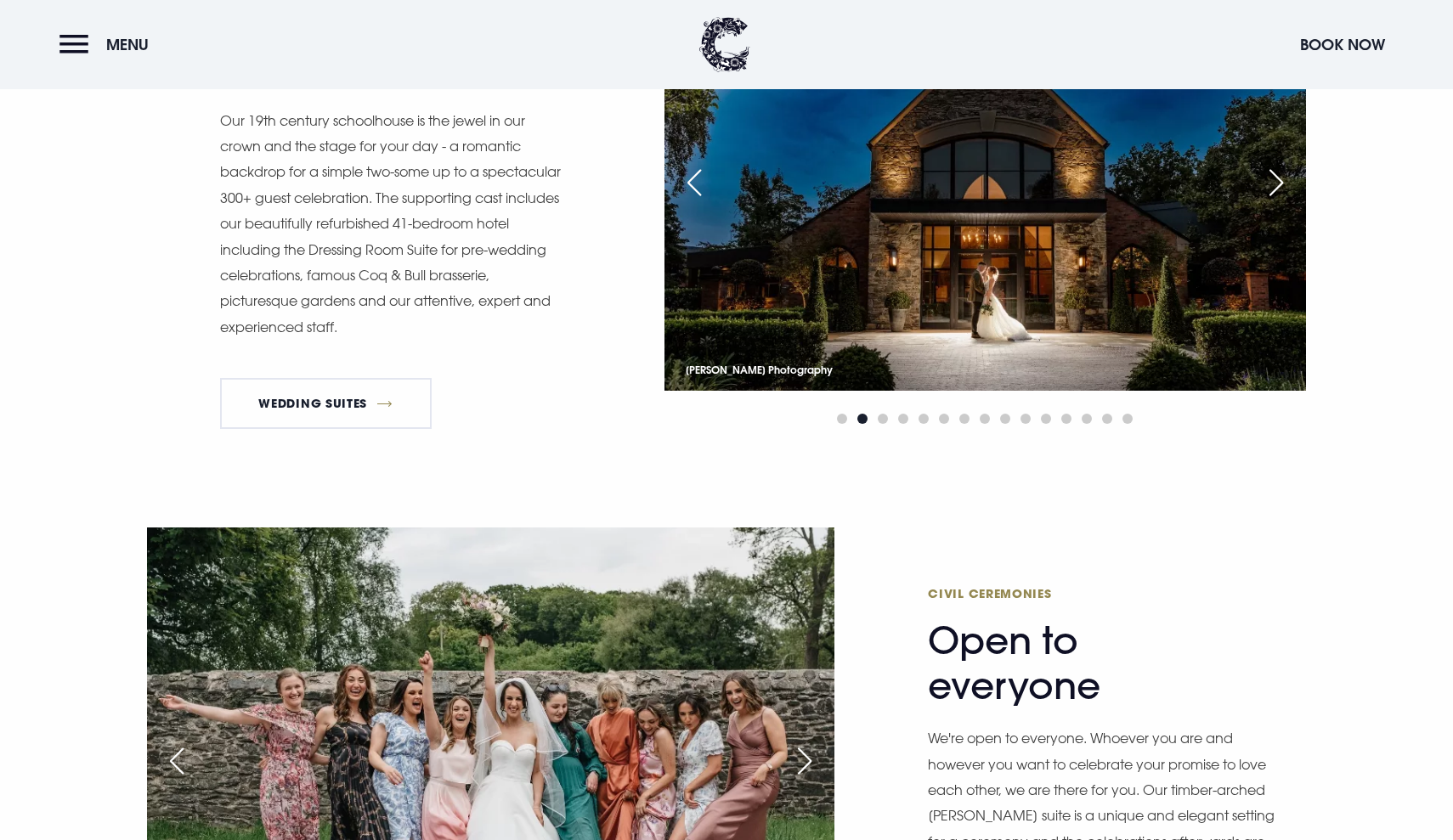
scroll to position [1723, 0]
click at [370, 393] on link "Wedding Suites" at bounding box center [326, 402] width 212 height 51
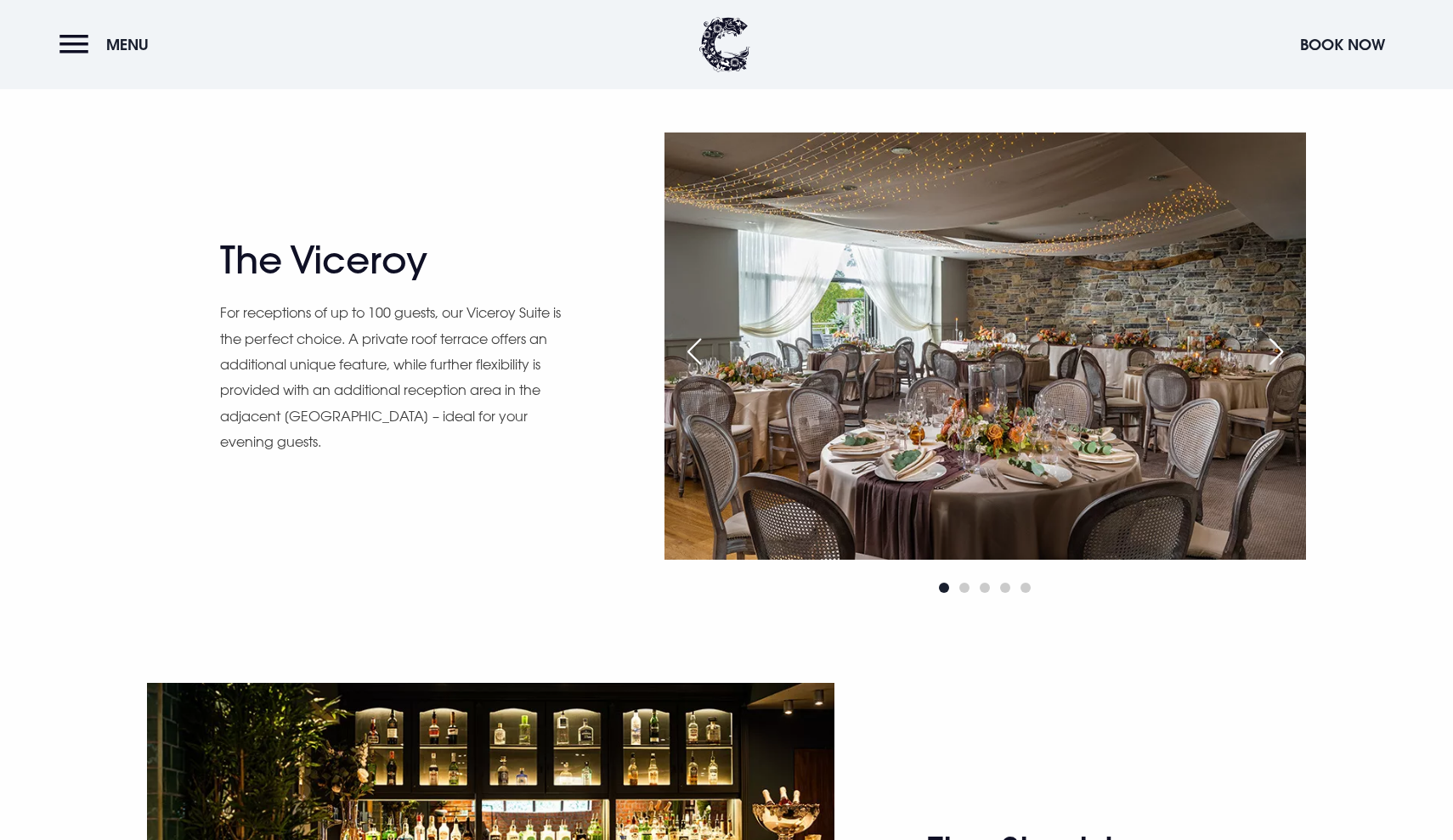
scroll to position [1795, 0]
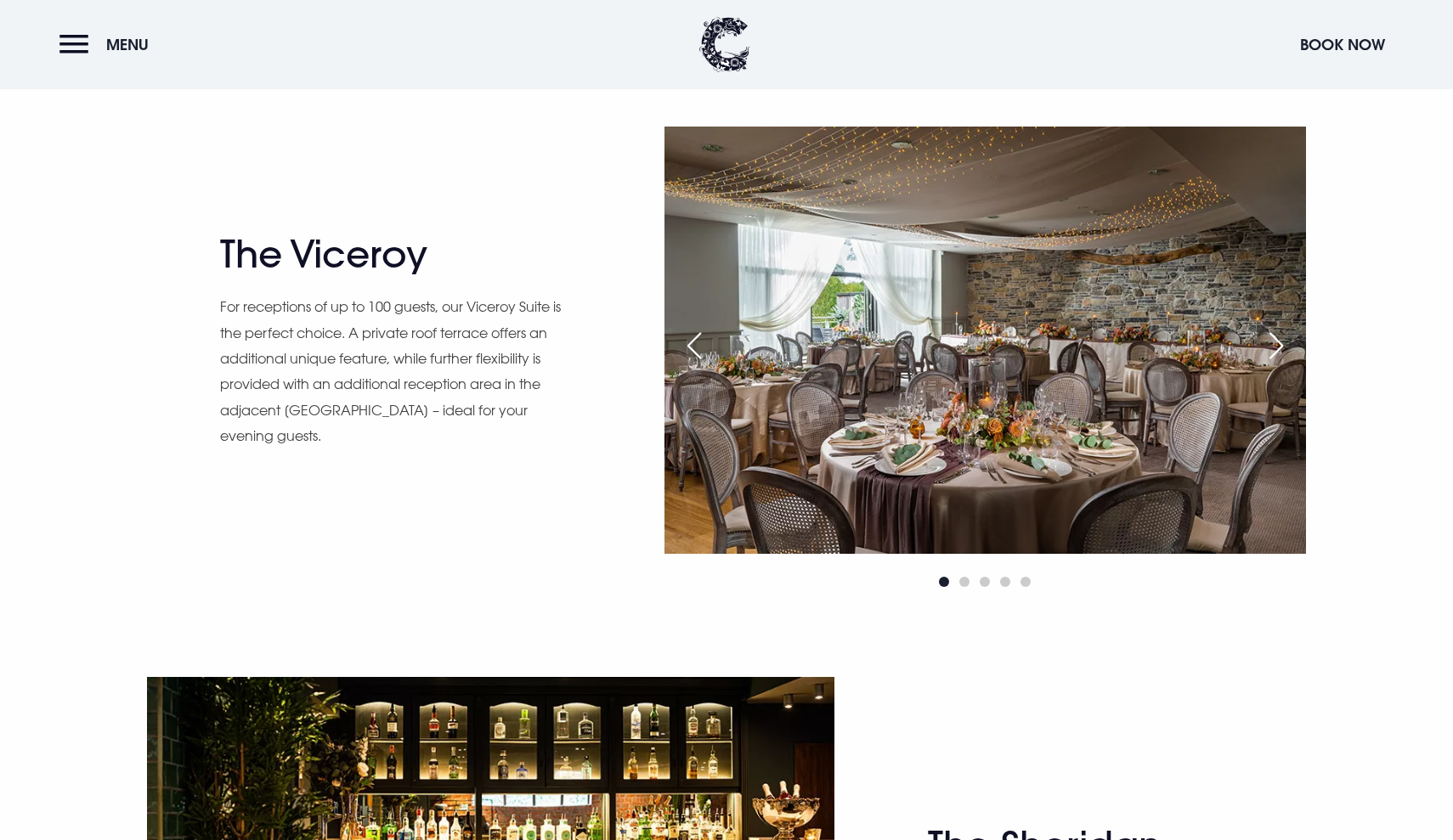
click at [1278, 346] on div "Next slide" at bounding box center [1276, 345] width 42 height 37
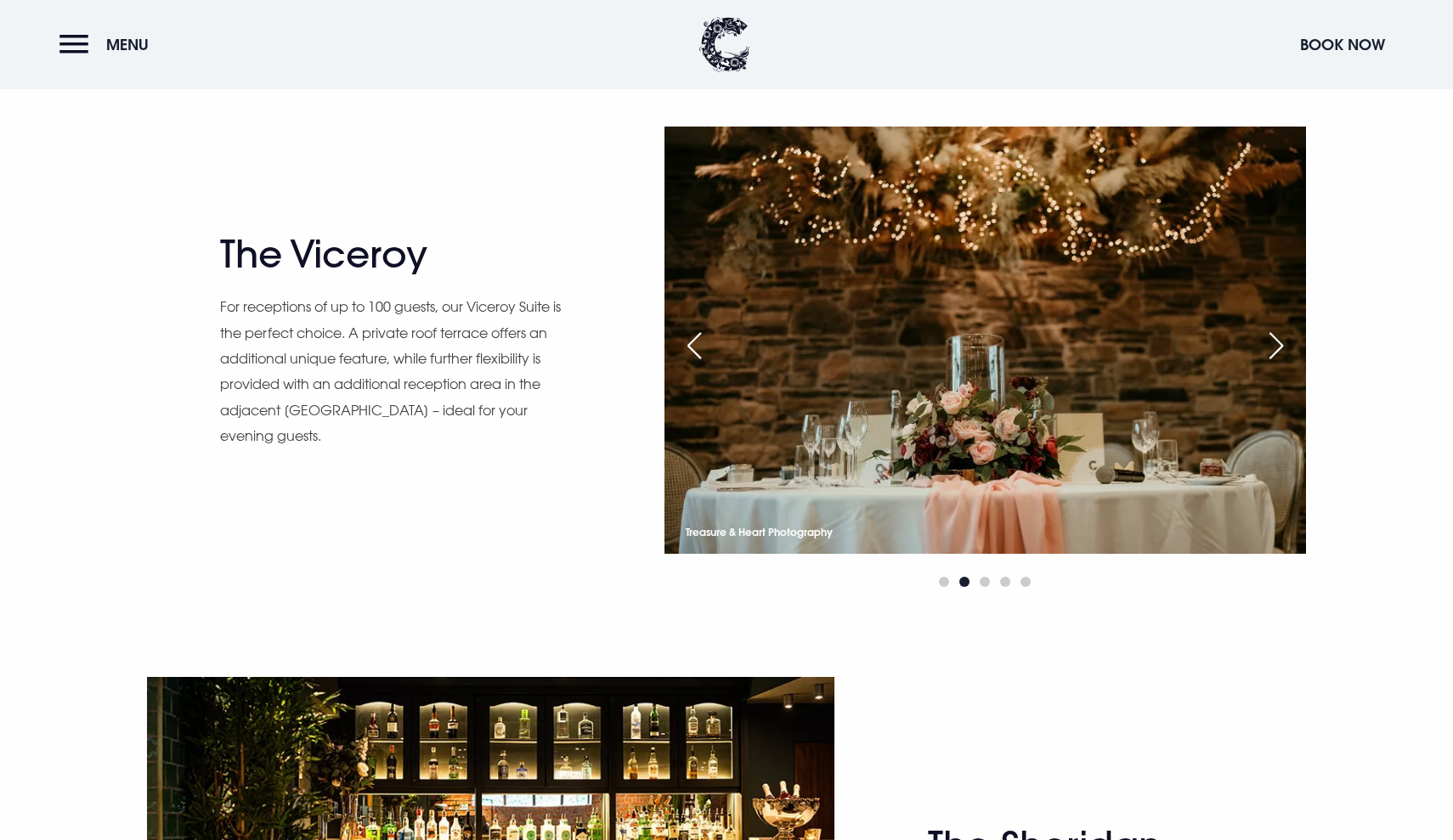
click at [1278, 346] on div "Next slide" at bounding box center [1276, 345] width 42 height 37
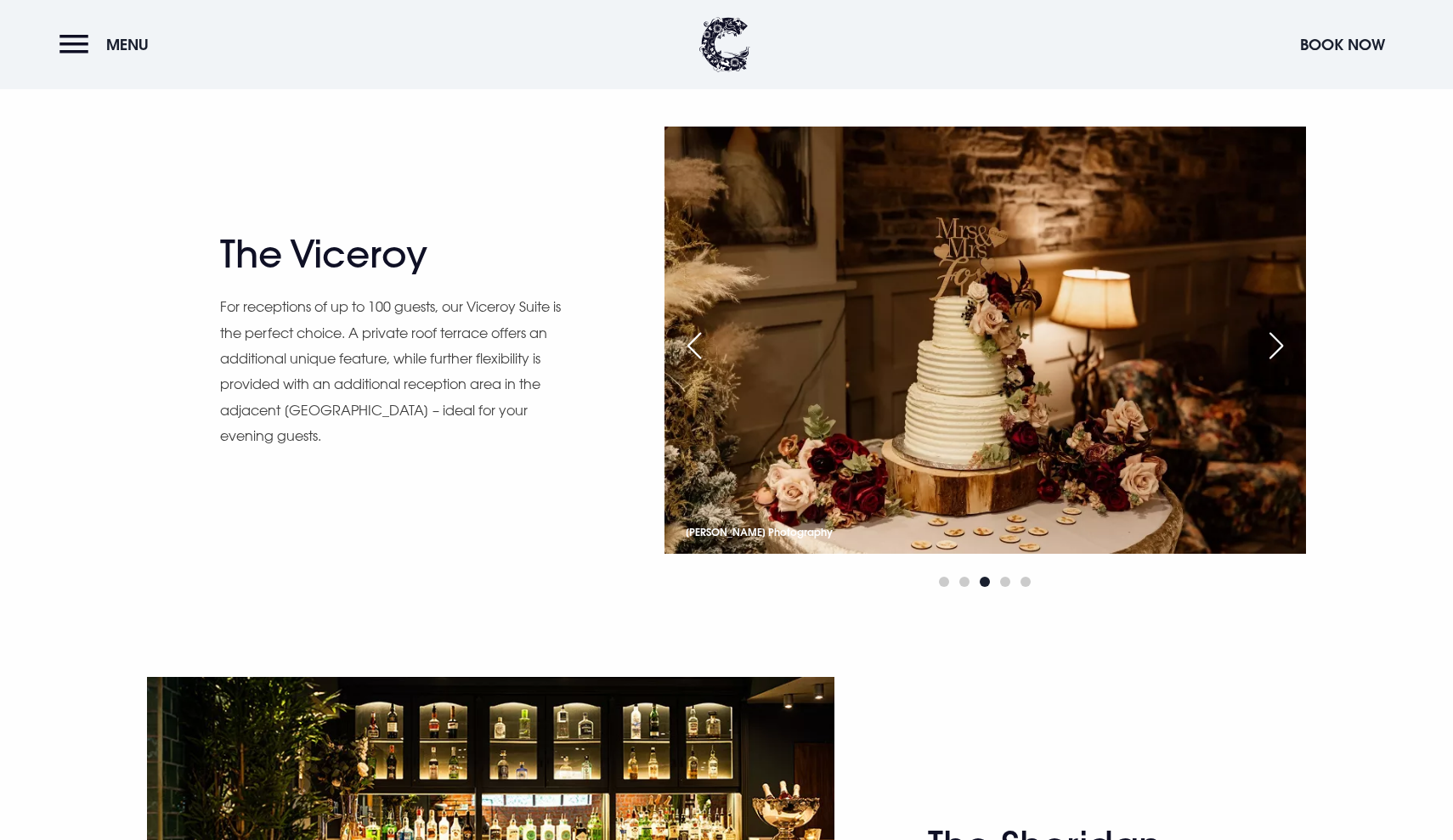
click at [1278, 346] on div "Next slide" at bounding box center [1276, 345] width 42 height 37
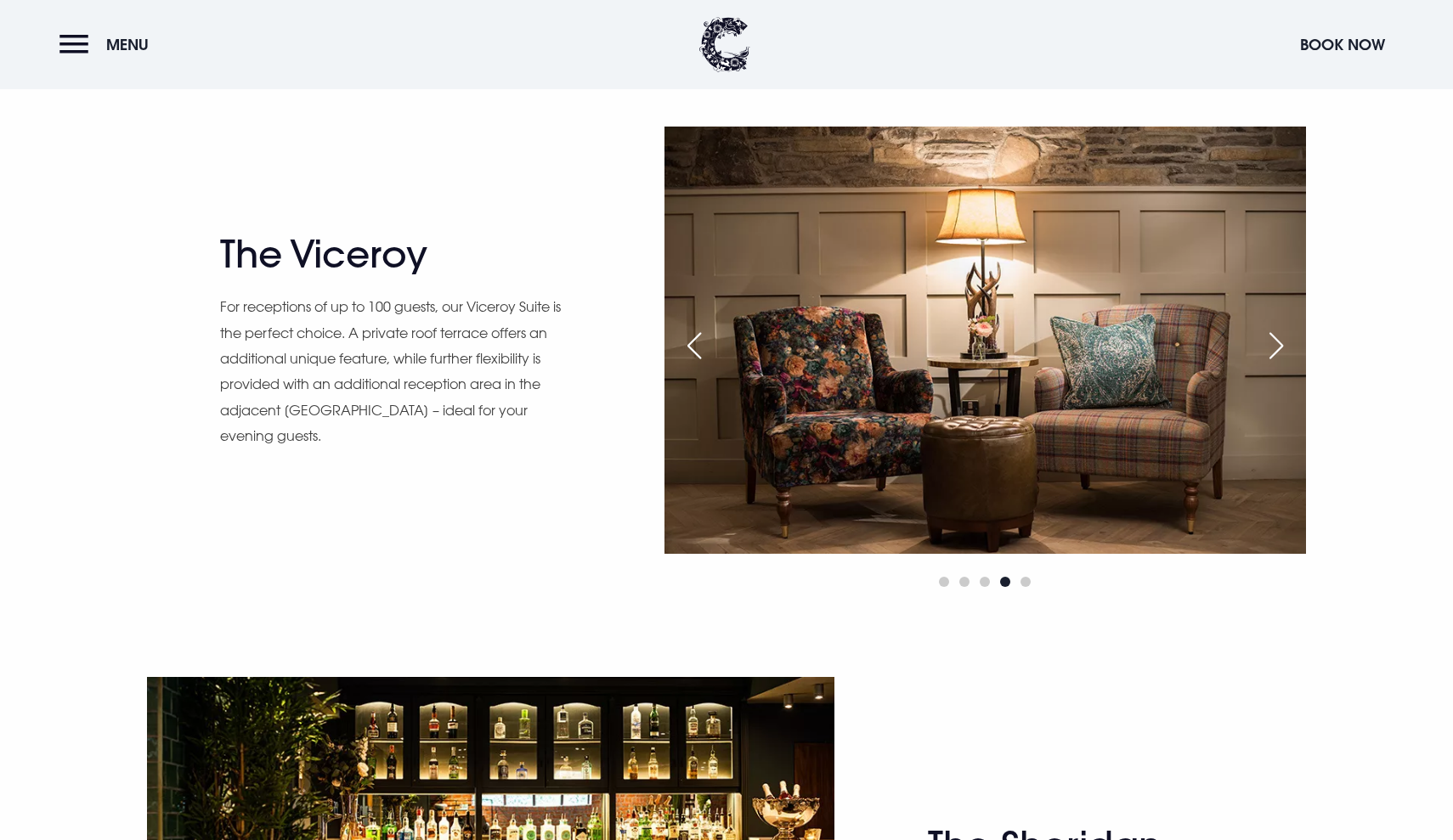
click at [1278, 346] on div "Next slide" at bounding box center [1276, 345] width 42 height 37
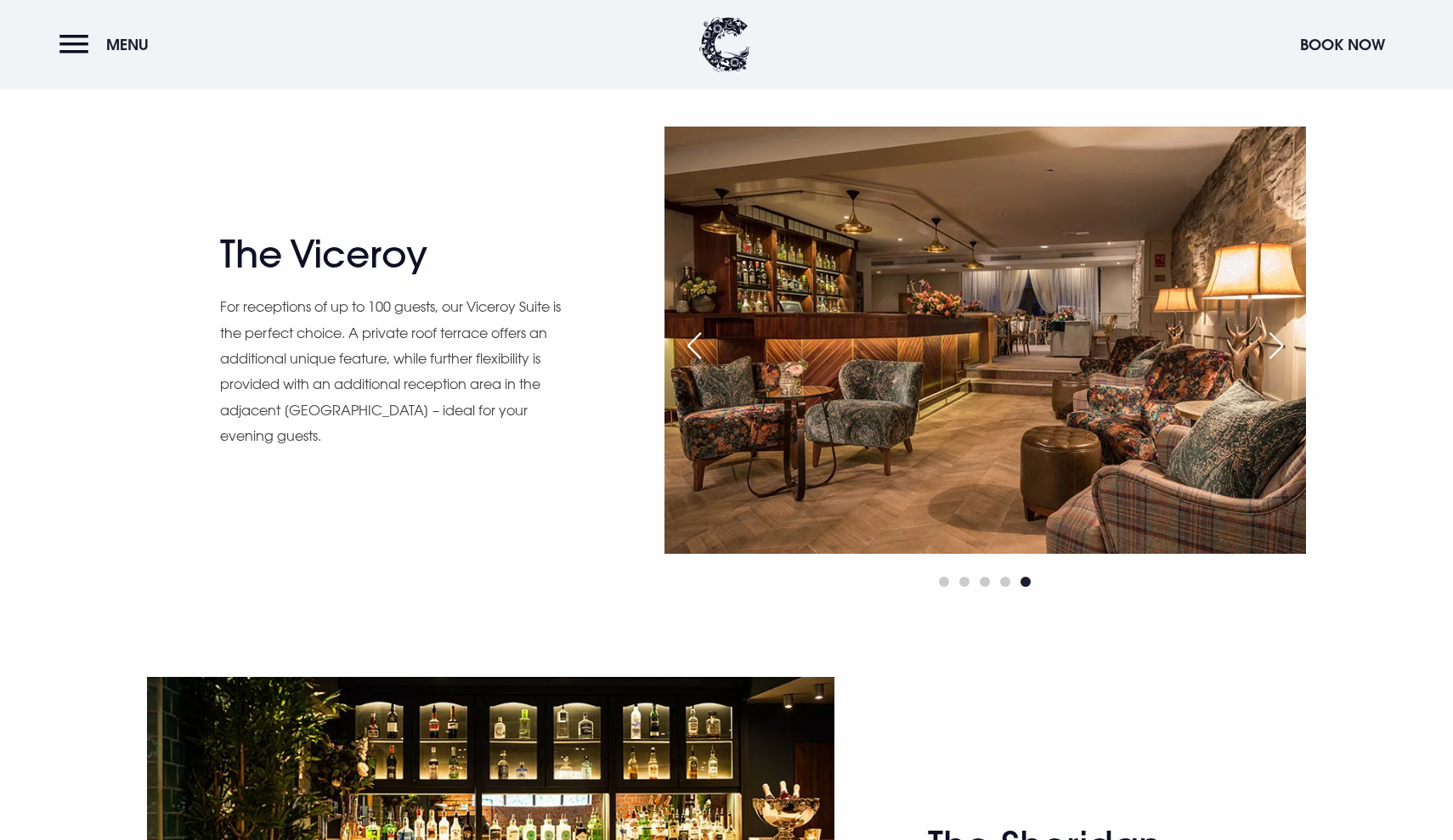
click at [1278, 346] on div "Next slide" at bounding box center [1276, 345] width 42 height 37
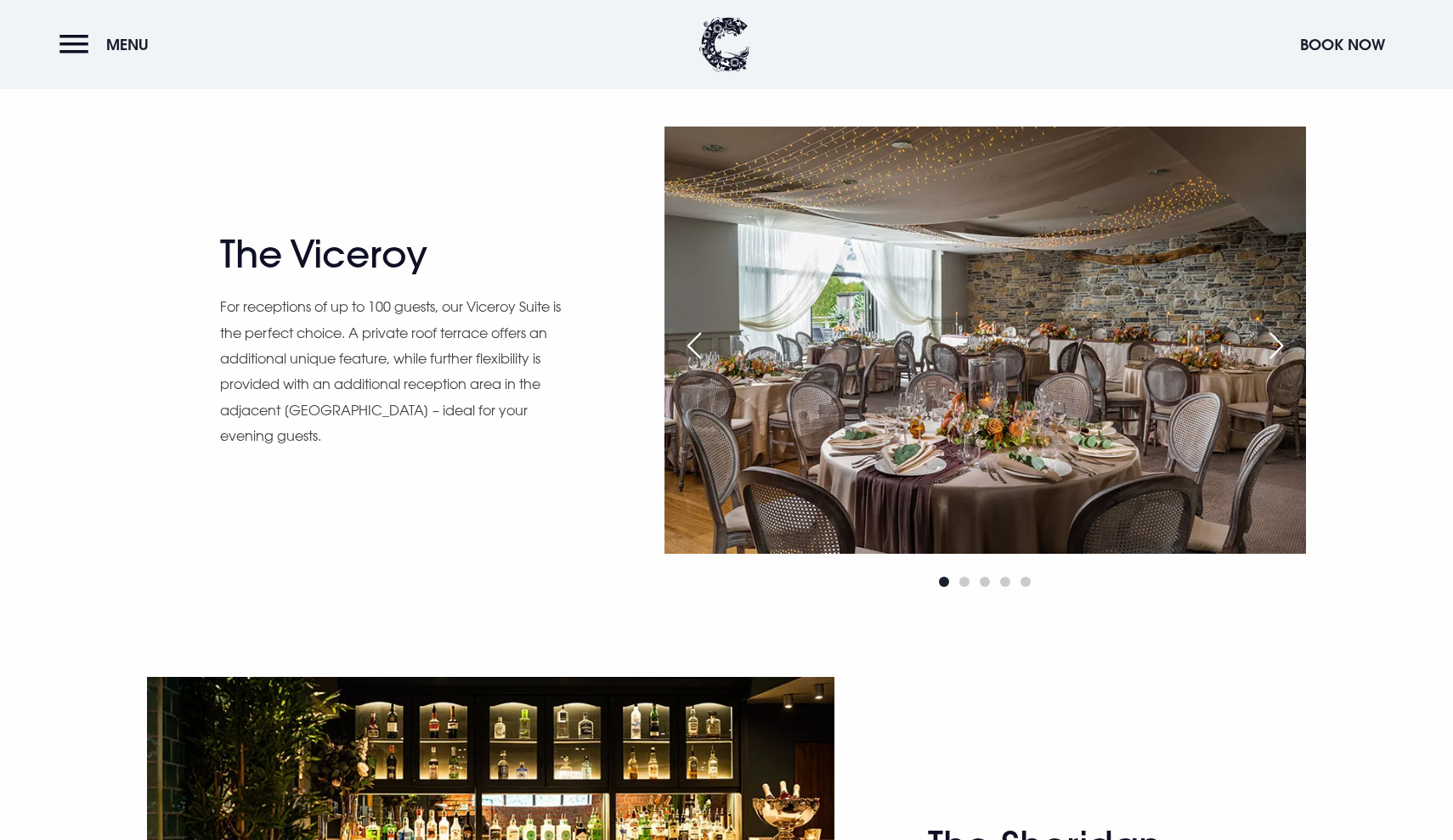
click at [1278, 346] on div "Next slide" at bounding box center [1276, 345] width 42 height 37
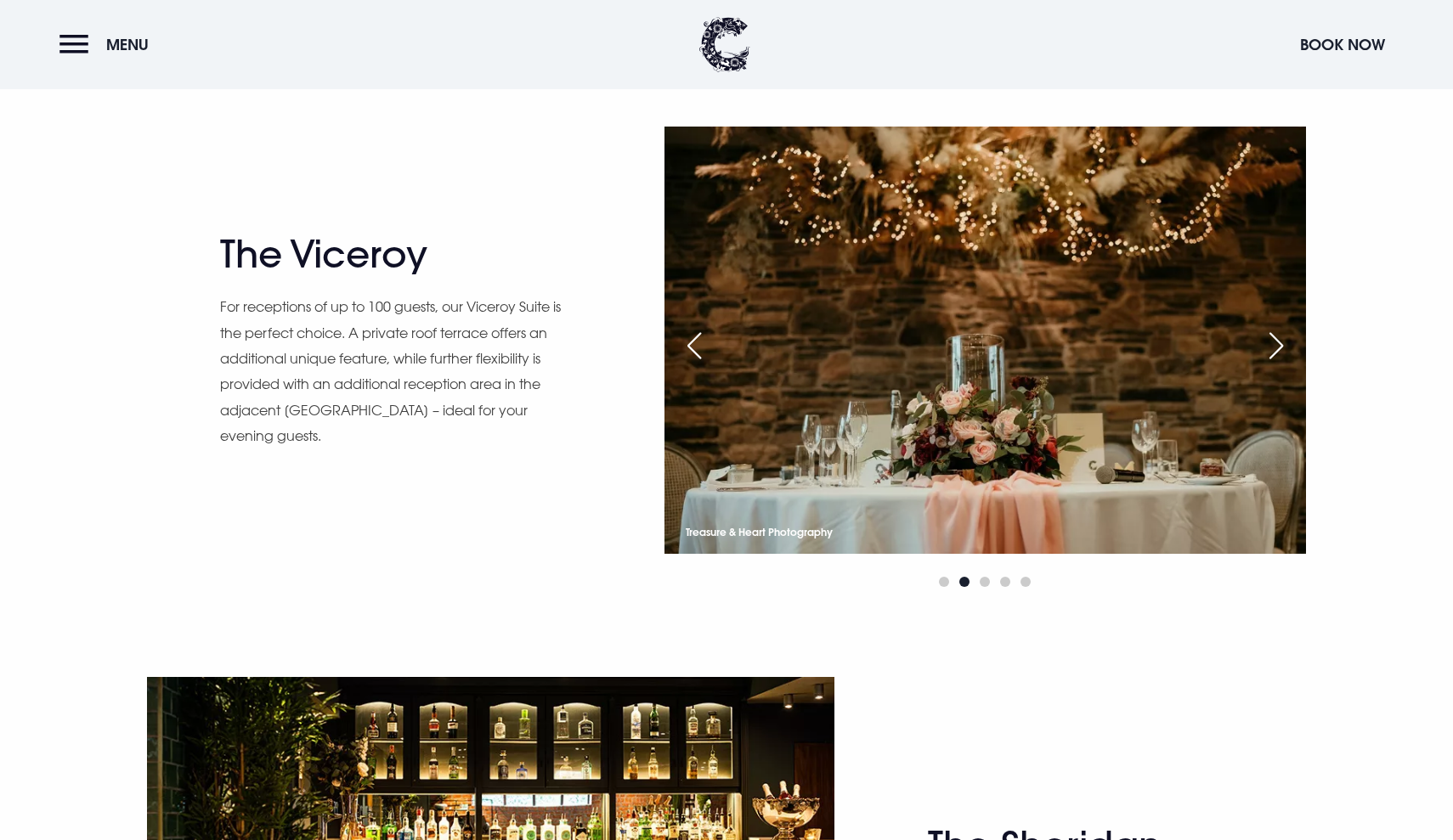
click at [1278, 346] on div "Next slide" at bounding box center [1276, 345] width 42 height 37
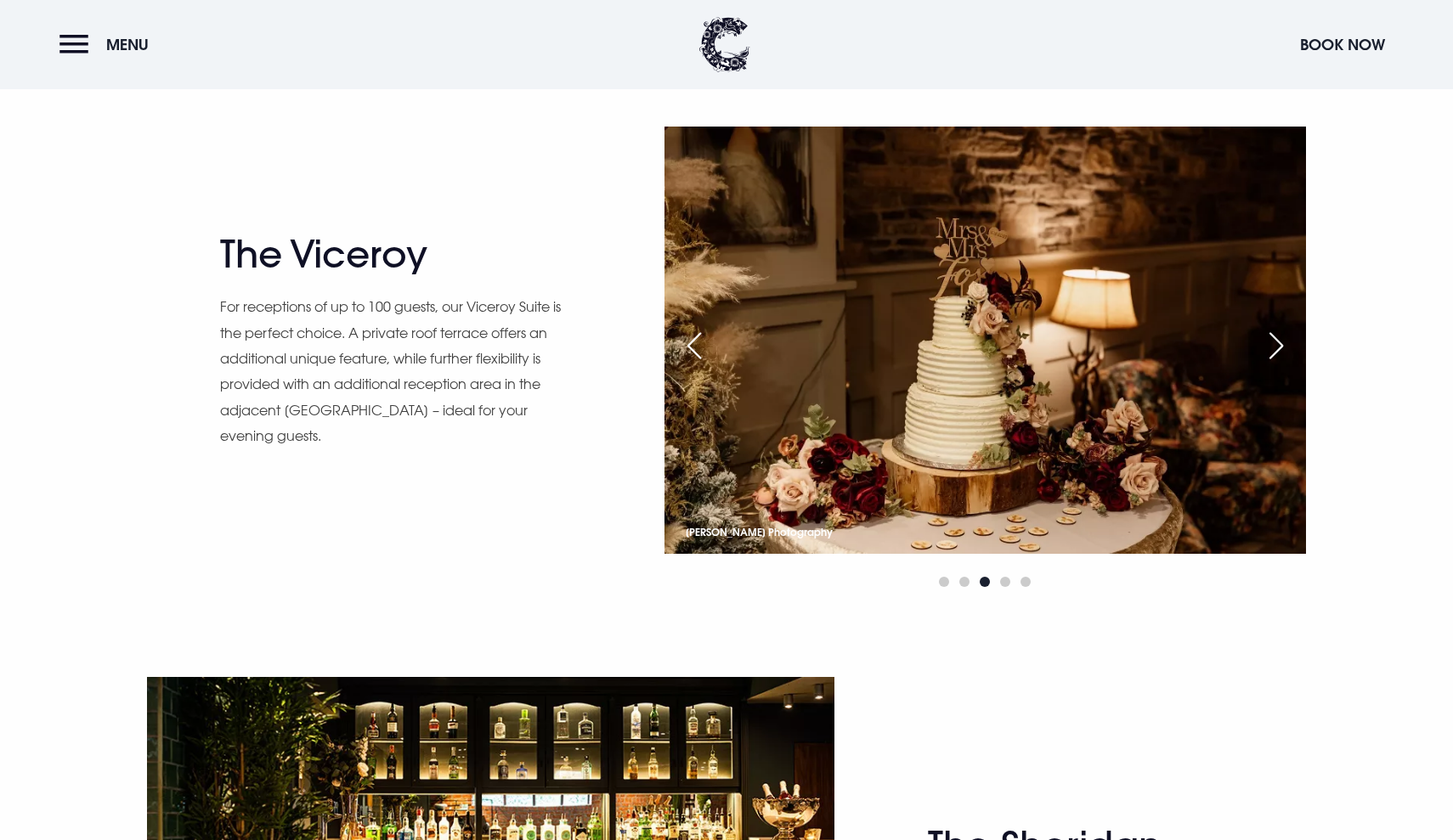
click at [1278, 346] on div "Next slide" at bounding box center [1276, 345] width 42 height 37
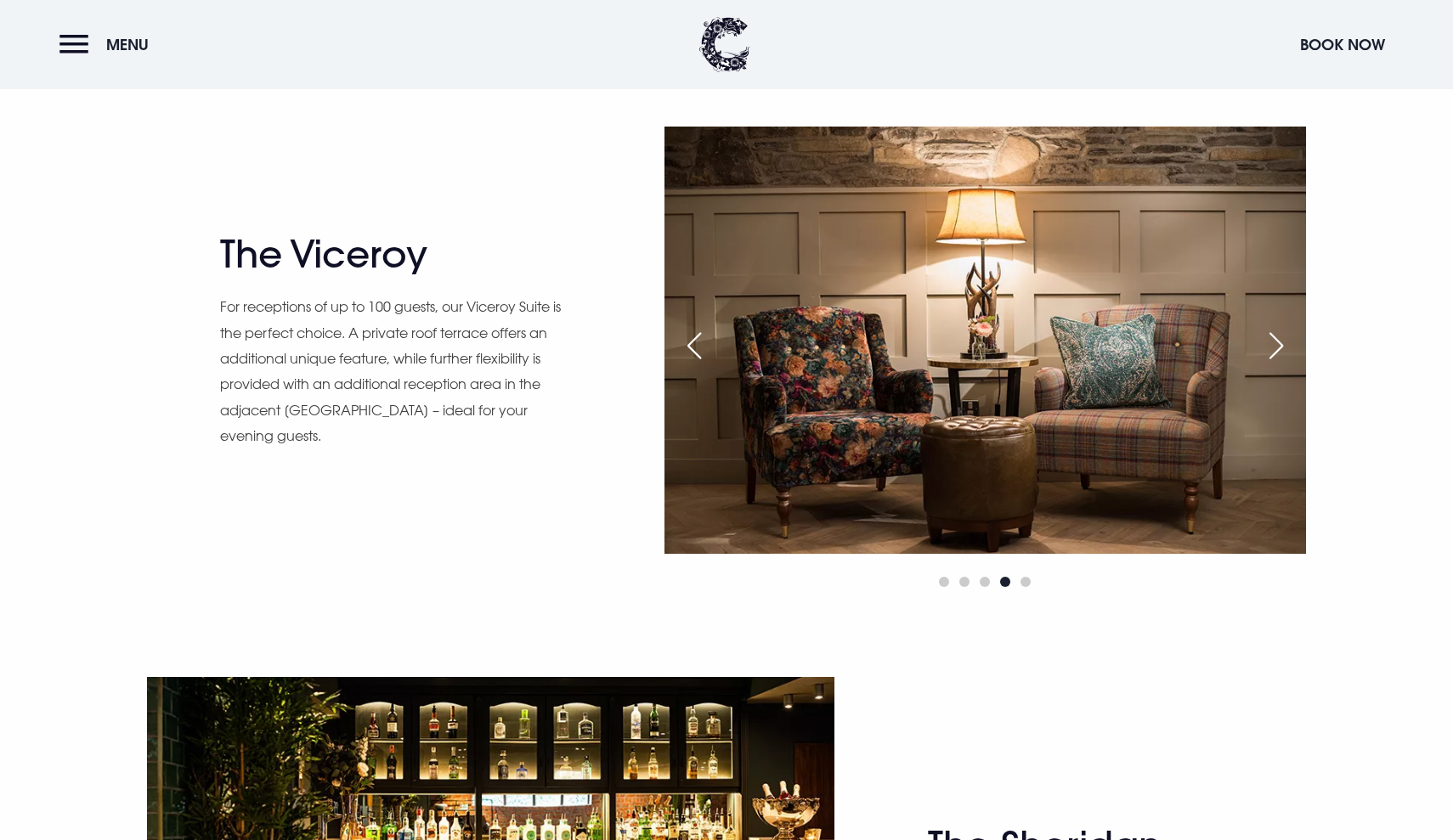
click at [1278, 346] on div "Next slide" at bounding box center [1276, 345] width 42 height 37
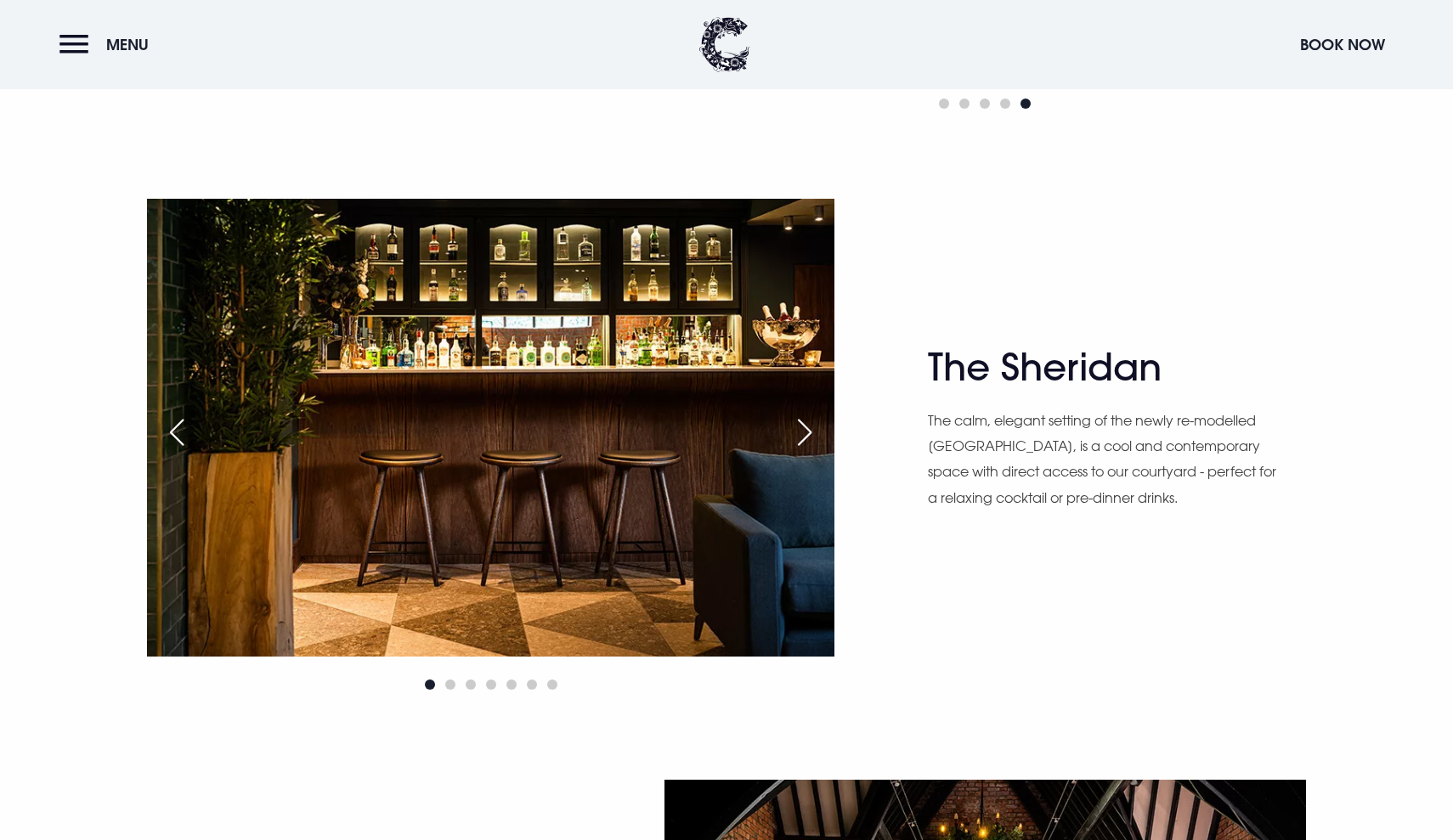
scroll to position [2274, 0]
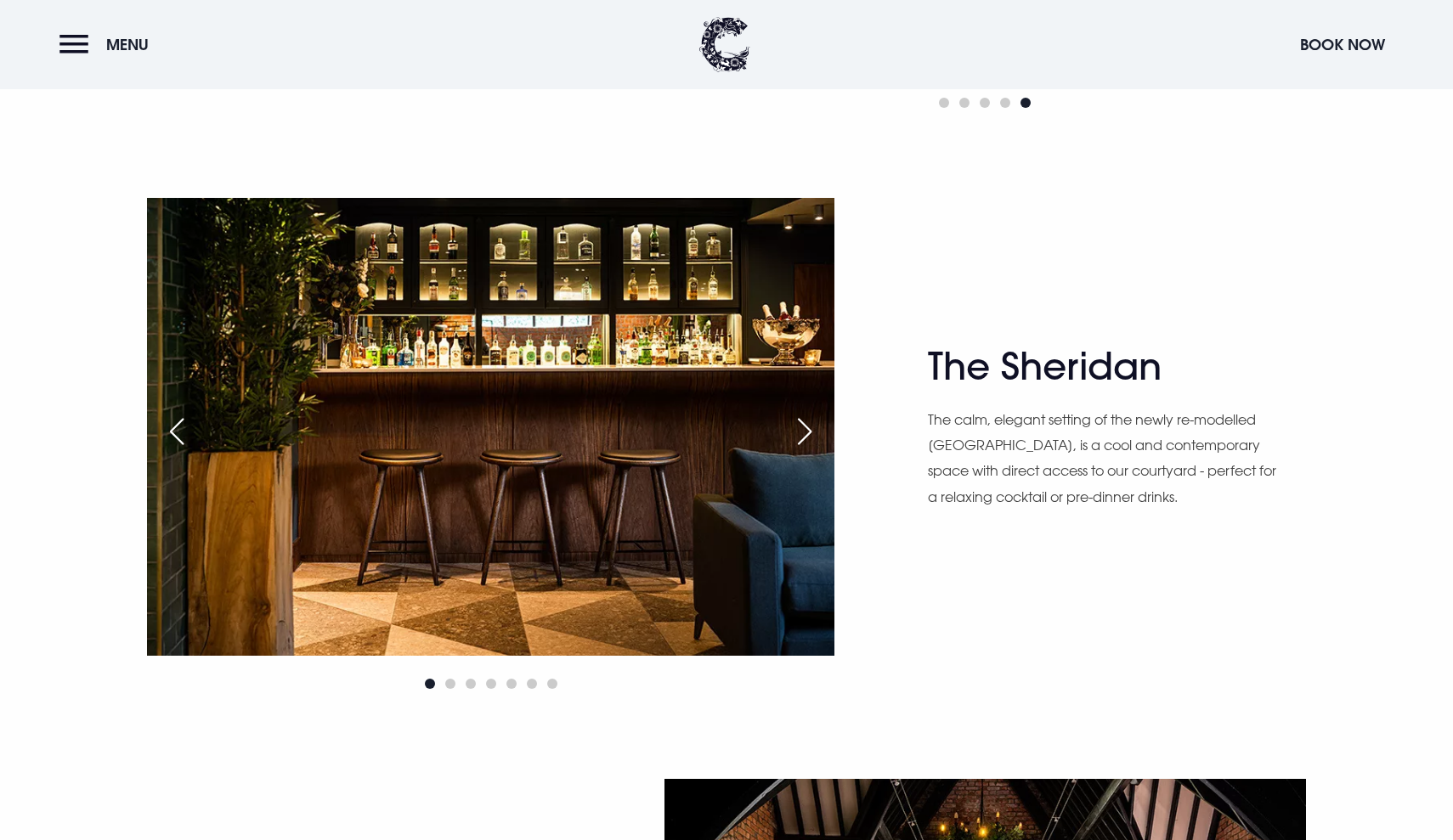
click at [811, 436] on div "Next slide" at bounding box center [804, 431] width 42 height 37
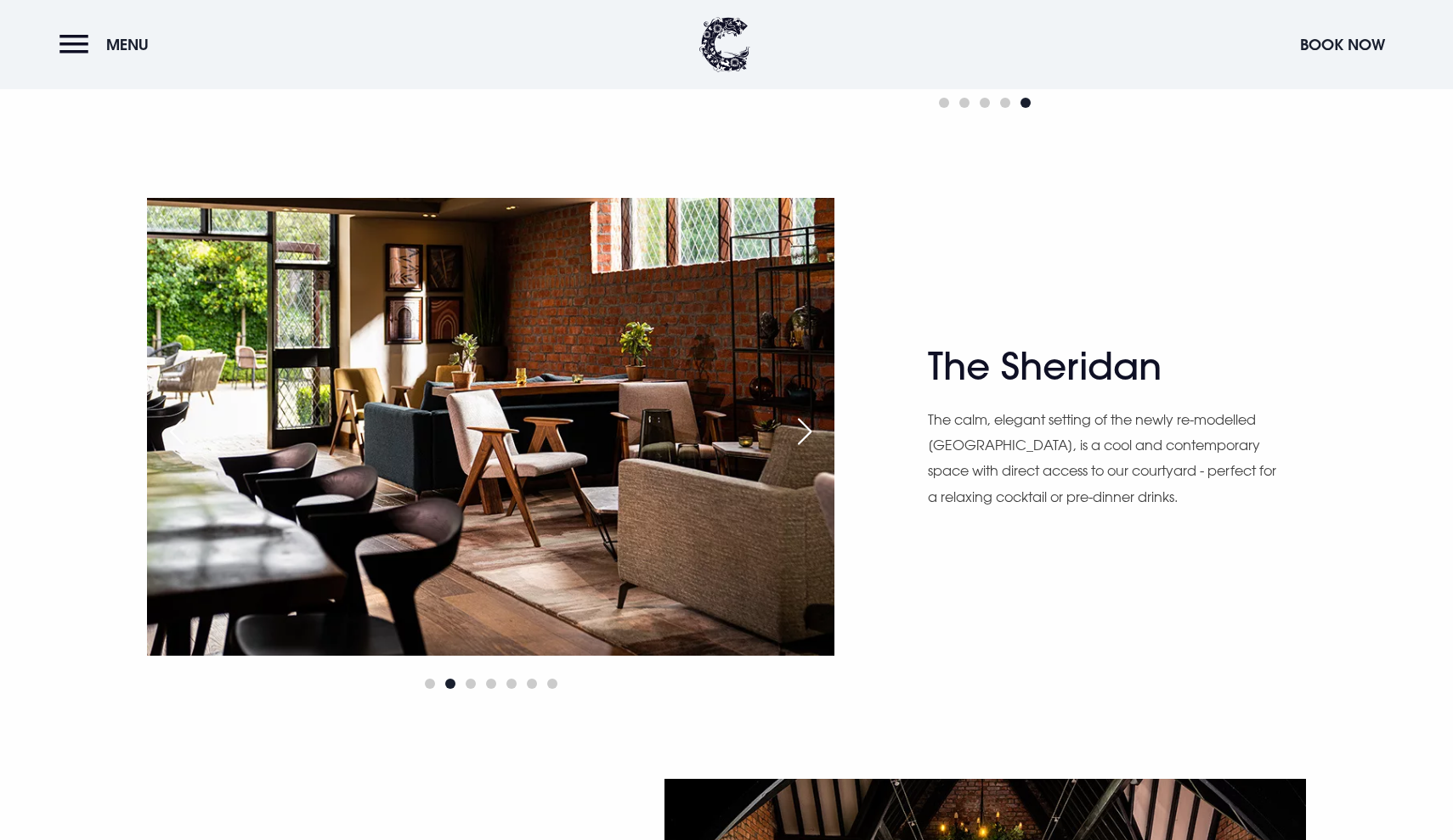
click at [811, 436] on div "Next slide" at bounding box center [804, 431] width 42 height 37
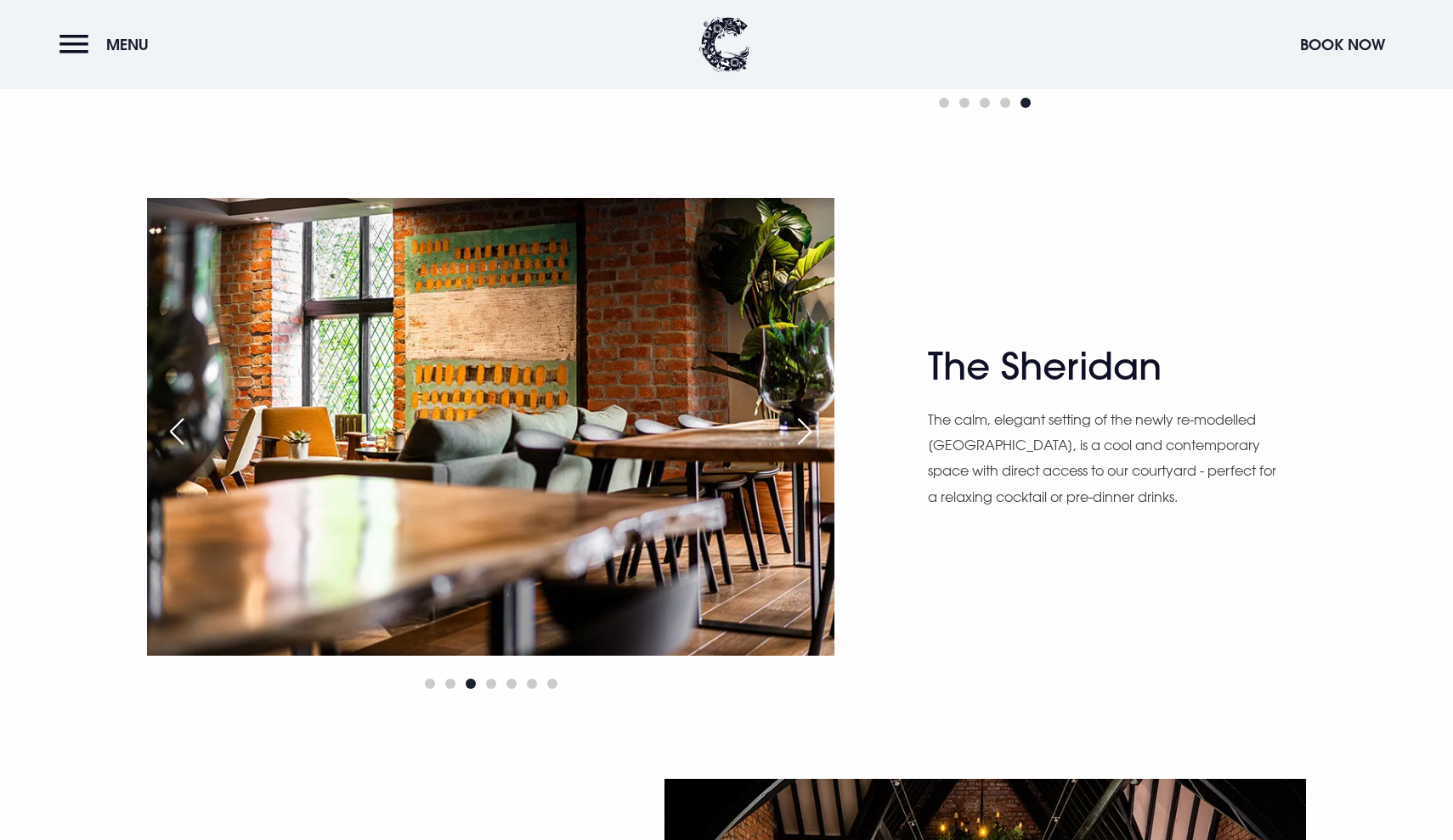
click at [811, 436] on div "Next slide" at bounding box center [804, 431] width 42 height 37
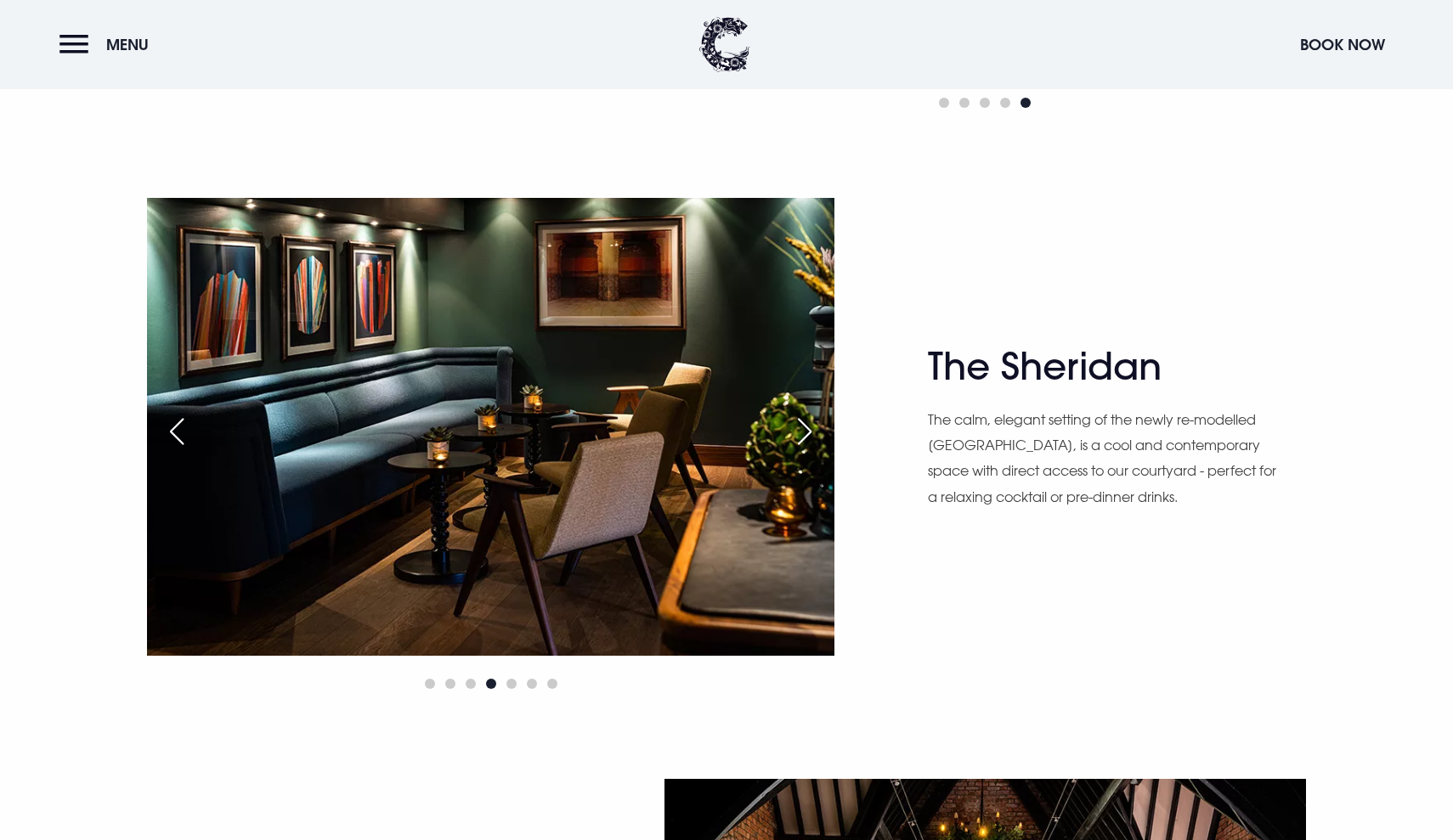
click at [811, 436] on div "Next slide" at bounding box center [804, 431] width 42 height 37
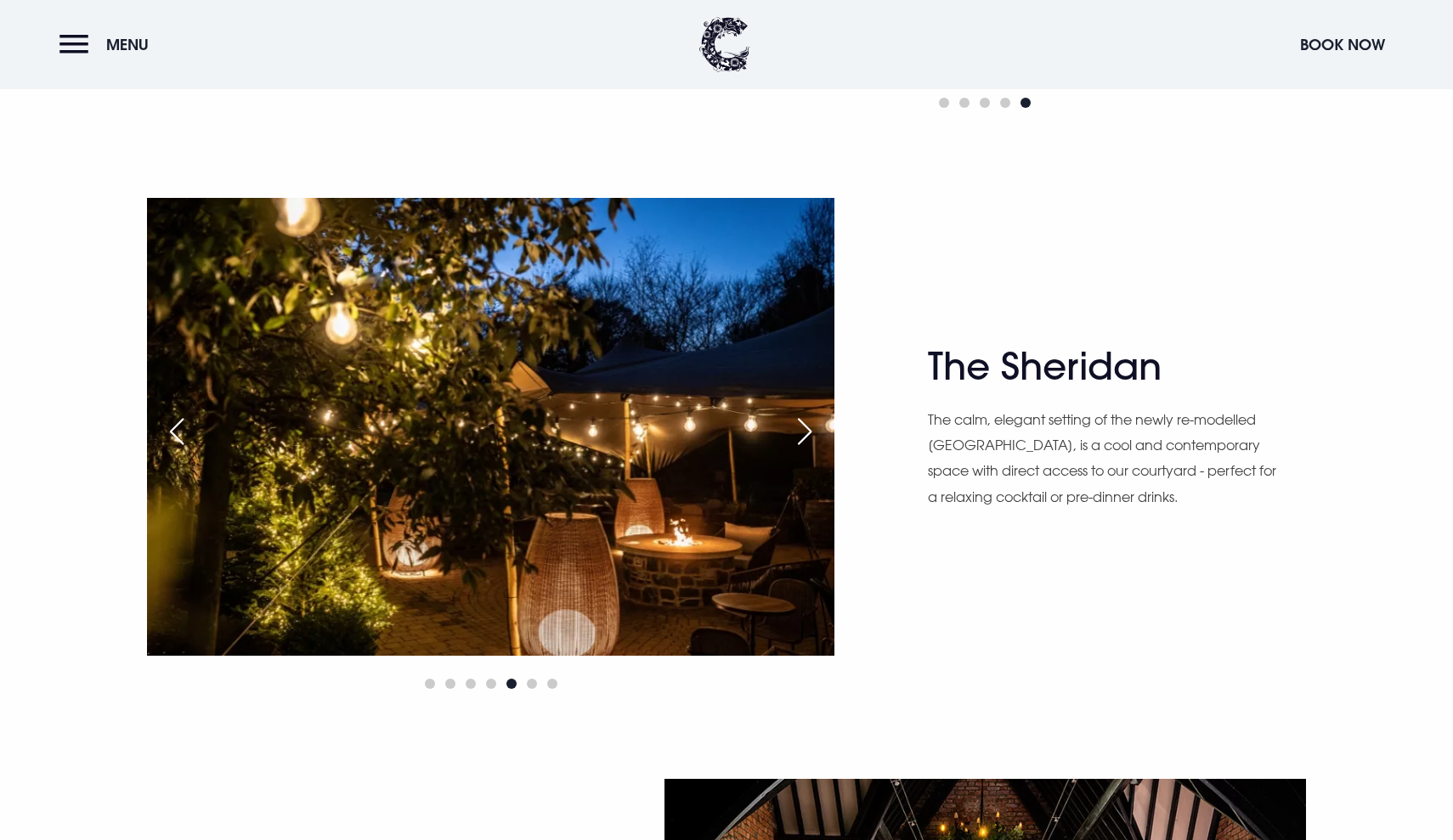
click at [811, 436] on div "Next slide" at bounding box center [804, 431] width 42 height 37
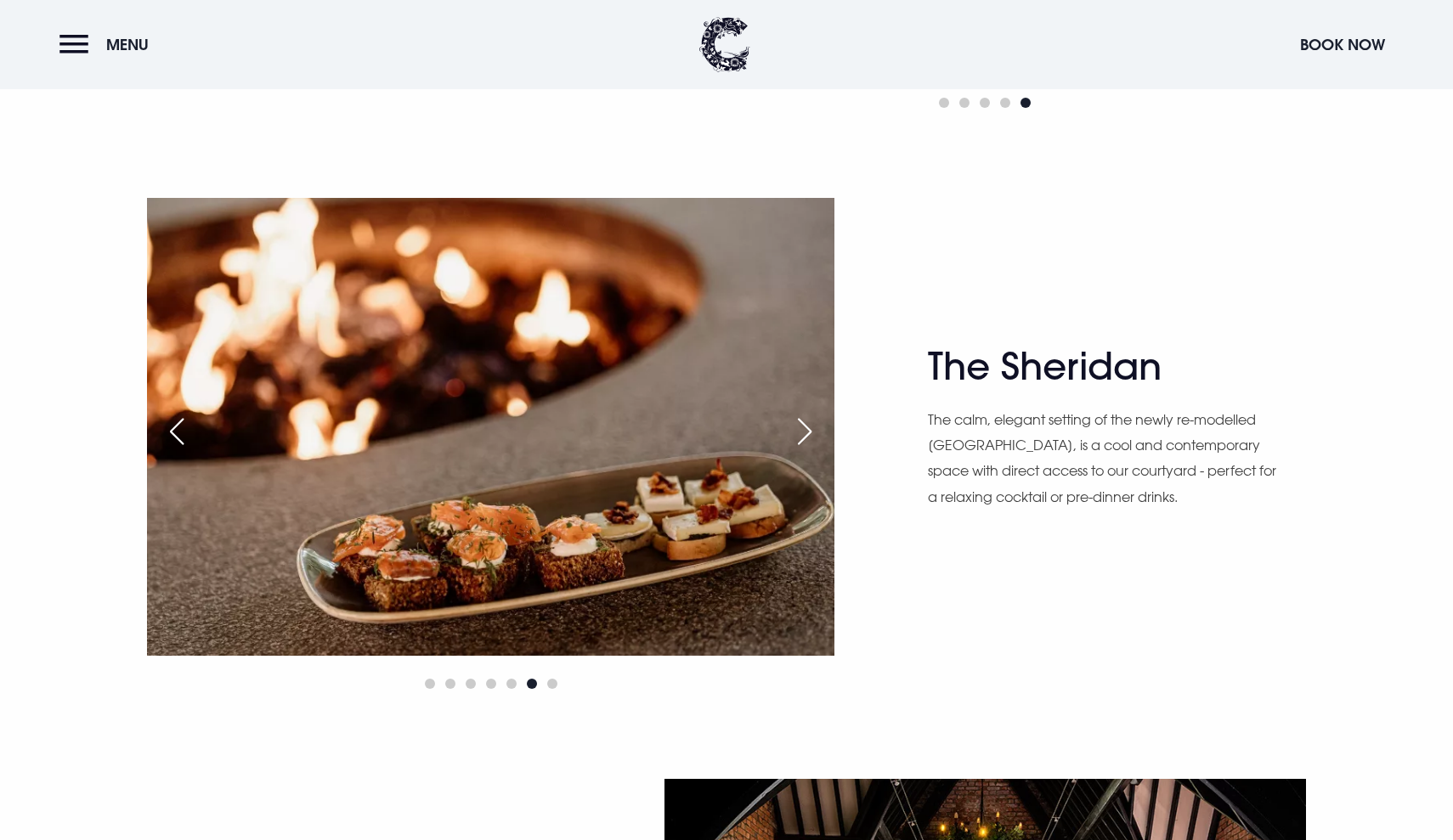
click at [811, 436] on div "Next slide" at bounding box center [804, 431] width 42 height 37
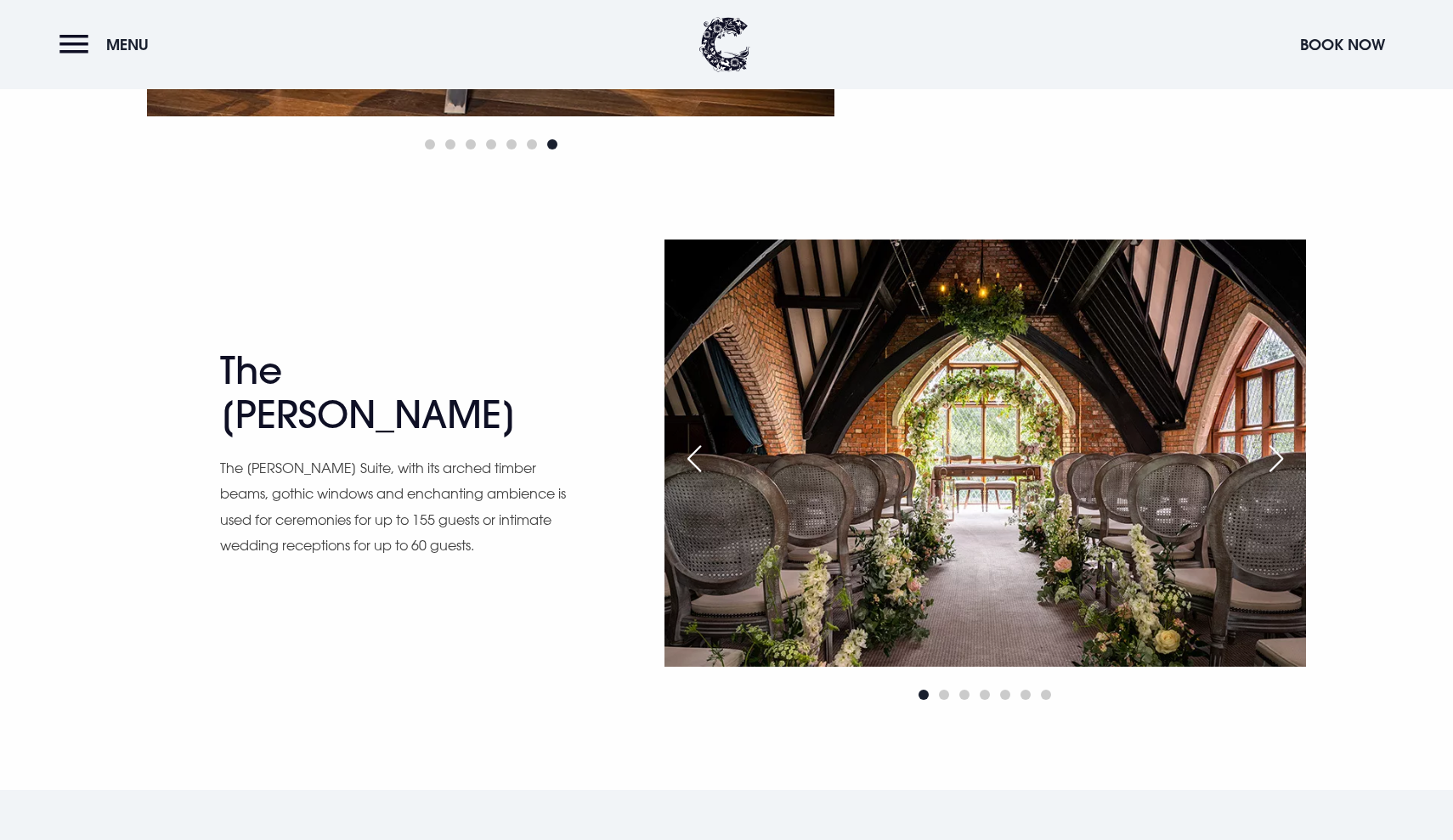
scroll to position [2831, 0]
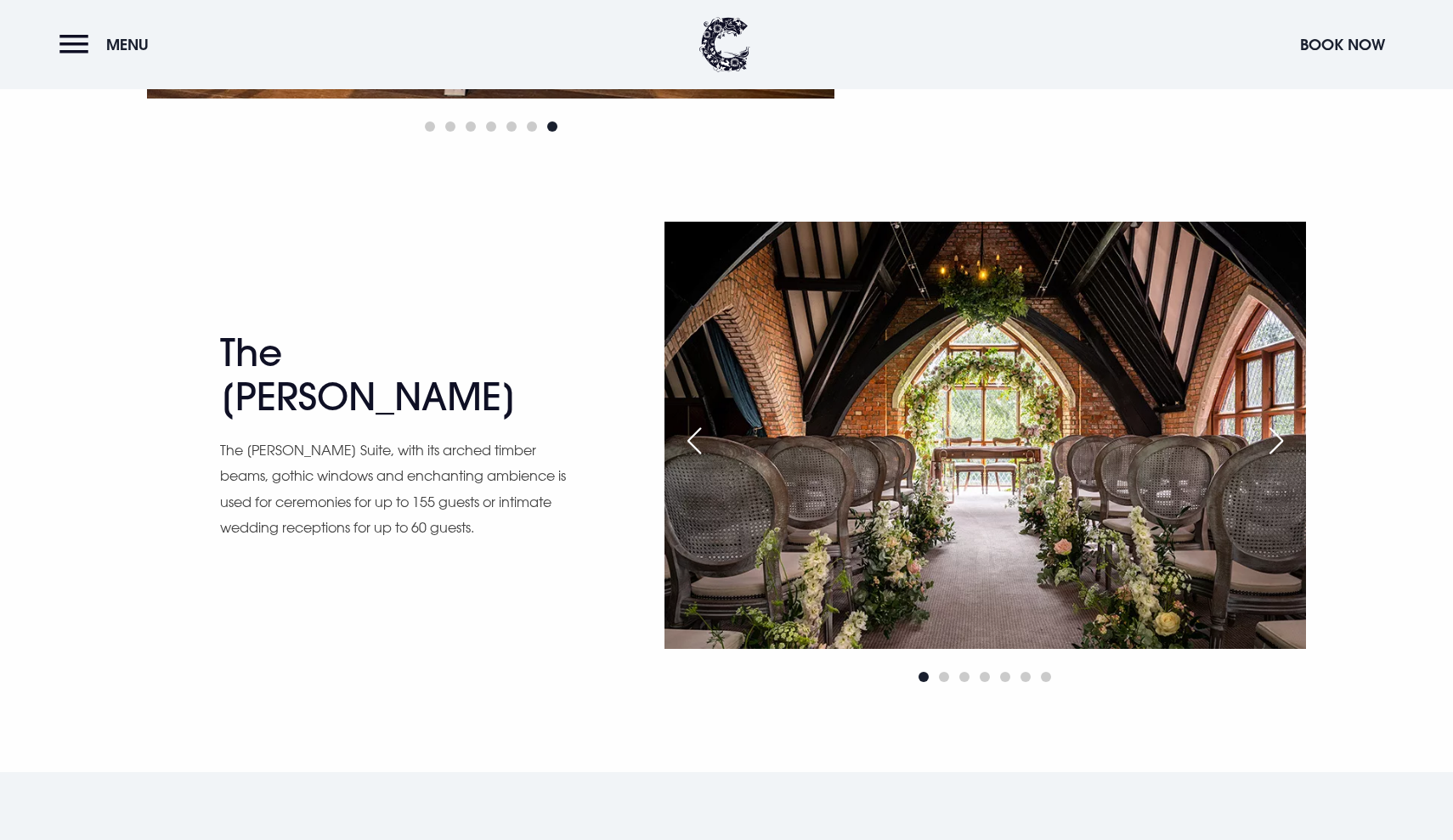
click at [1275, 440] on div "Next slide" at bounding box center [1276, 440] width 42 height 37
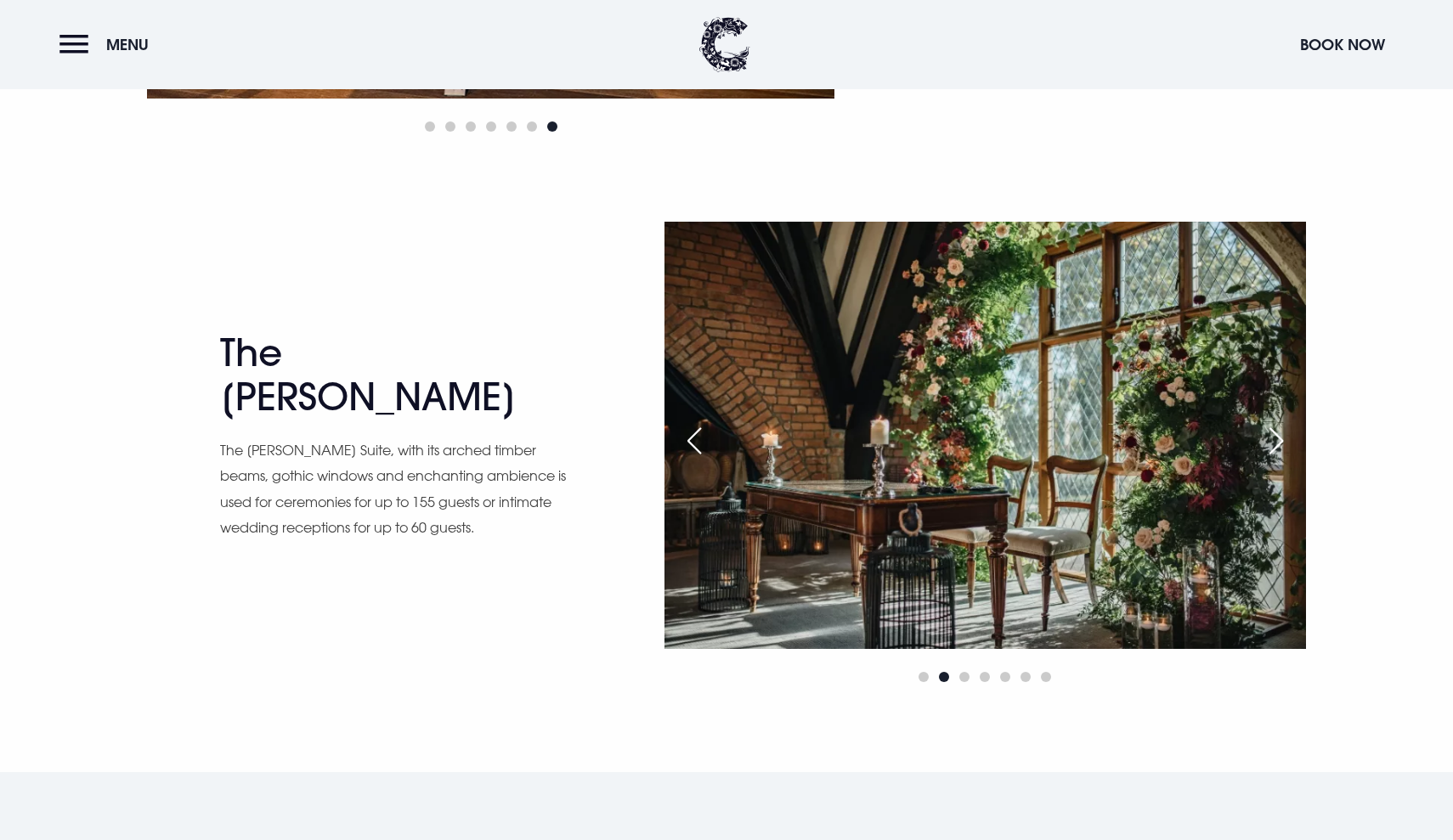
click at [1275, 440] on div "Next slide" at bounding box center [1276, 440] width 42 height 37
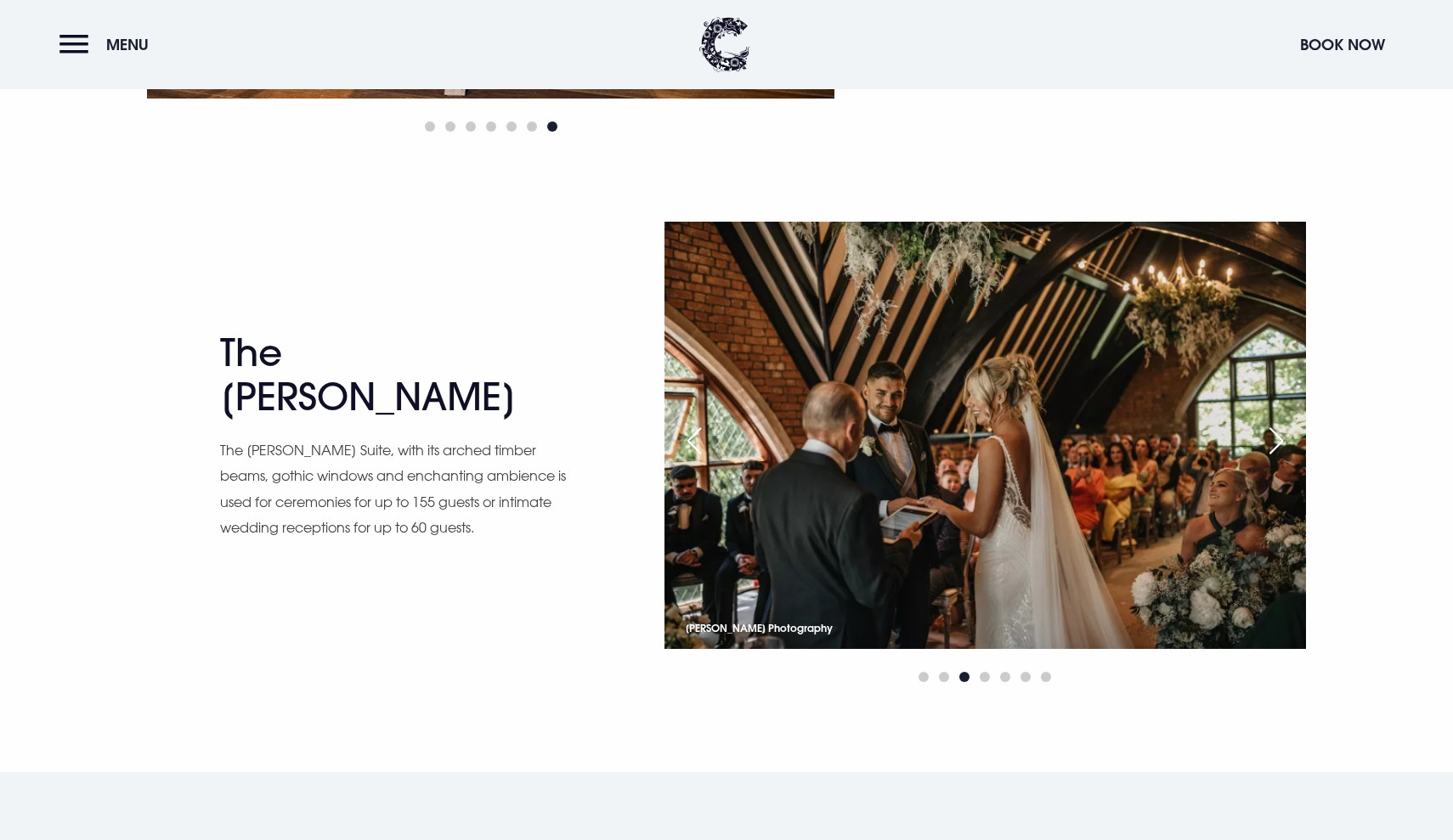
click at [1275, 440] on div "Next slide" at bounding box center [1276, 440] width 42 height 37
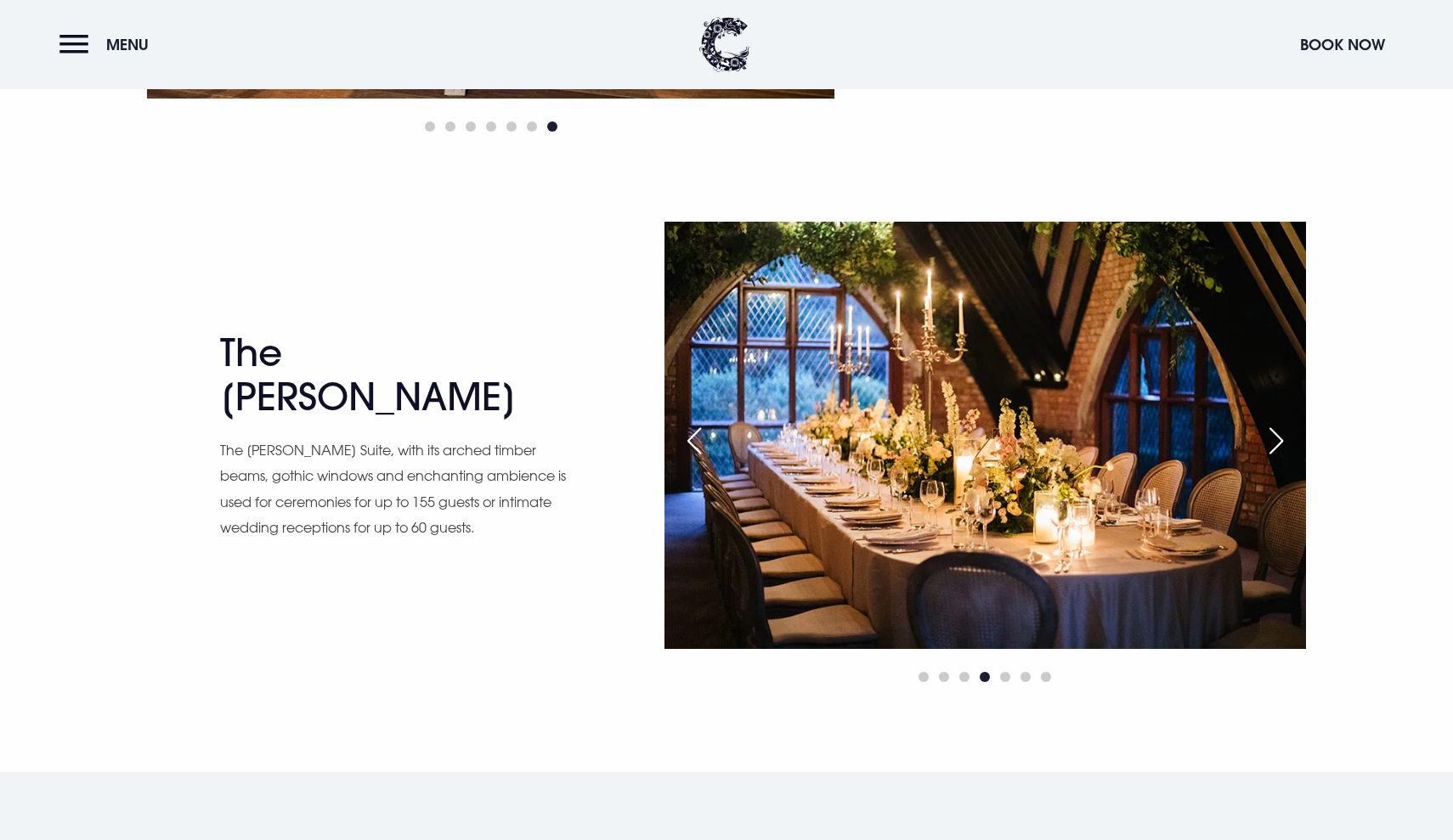
click at [1275, 440] on div "Next slide" at bounding box center [1276, 440] width 42 height 37
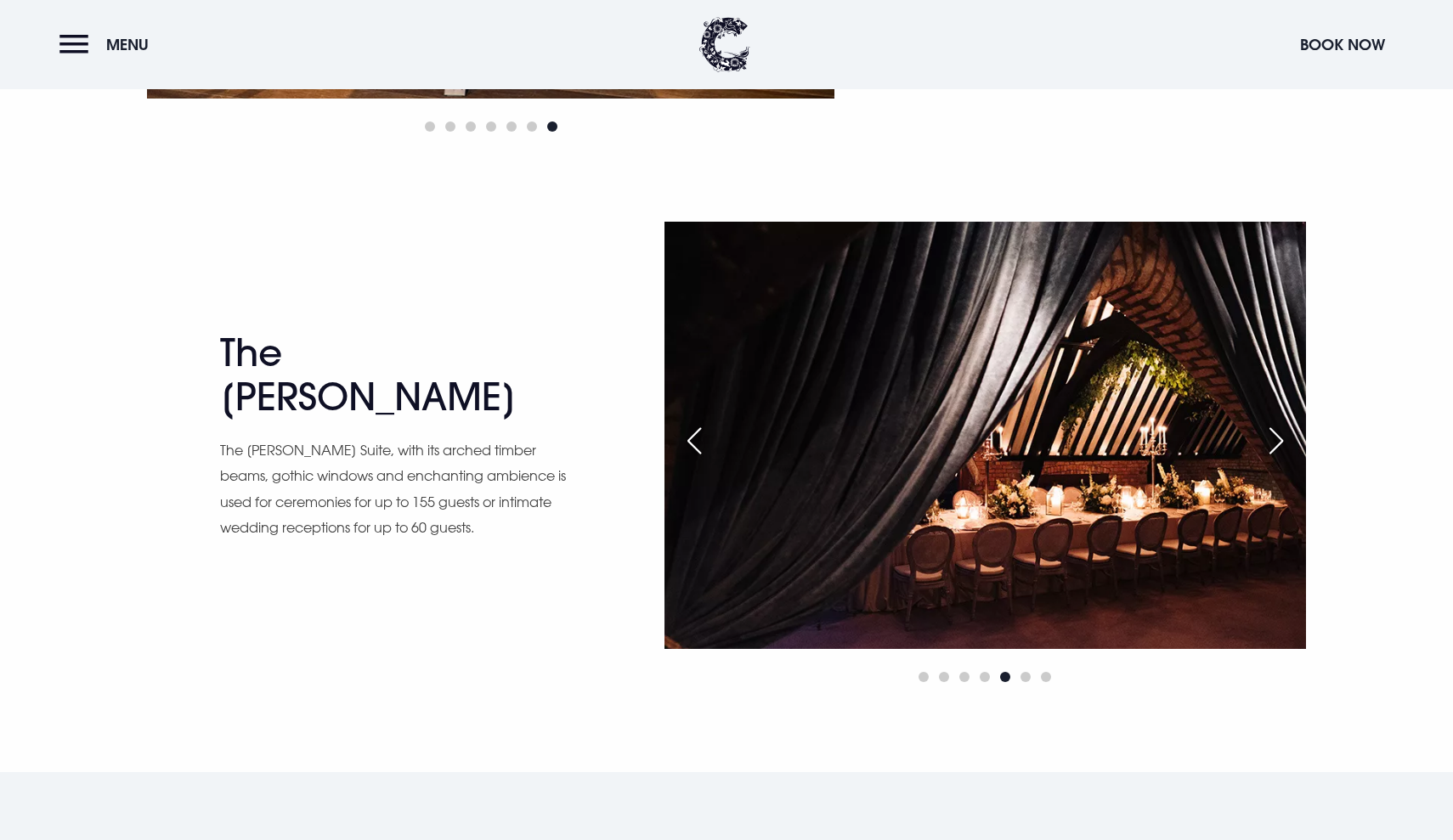
click at [1275, 440] on div "Next slide" at bounding box center [1276, 440] width 42 height 37
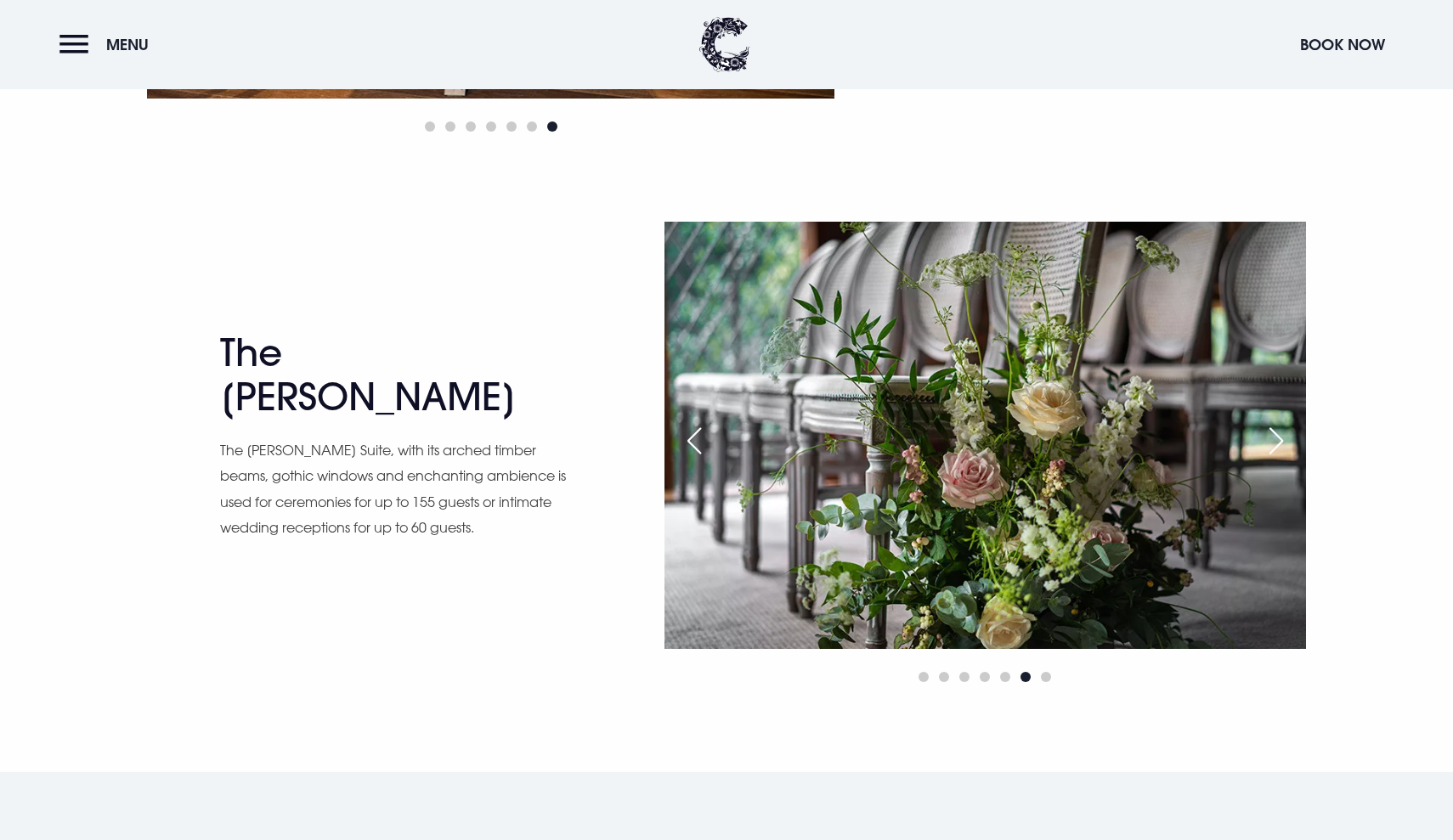
click at [1275, 440] on div "Next slide" at bounding box center [1276, 440] width 42 height 37
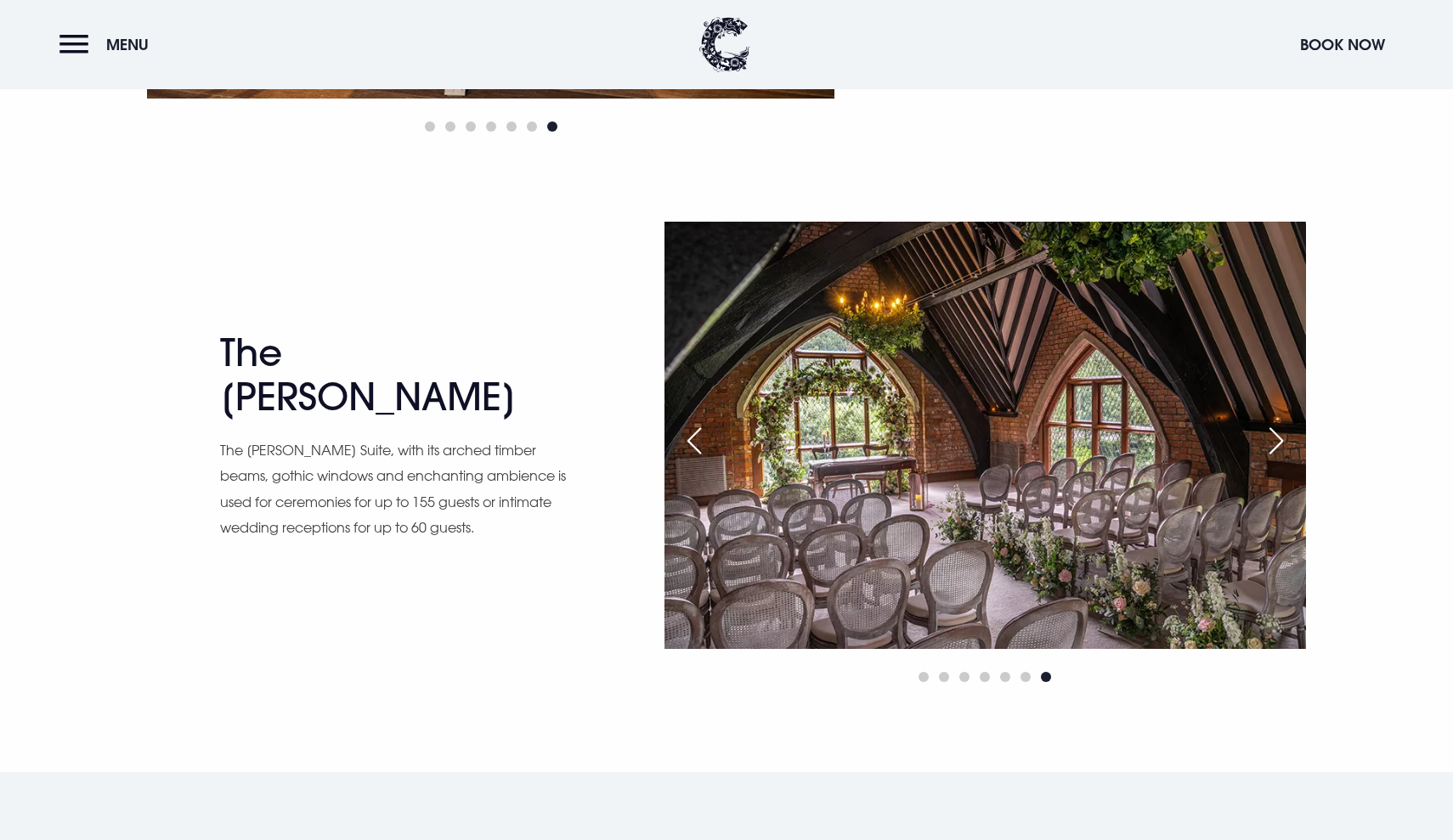
click at [1275, 440] on div "Next slide" at bounding box center [1276, 440] width 42 height 37
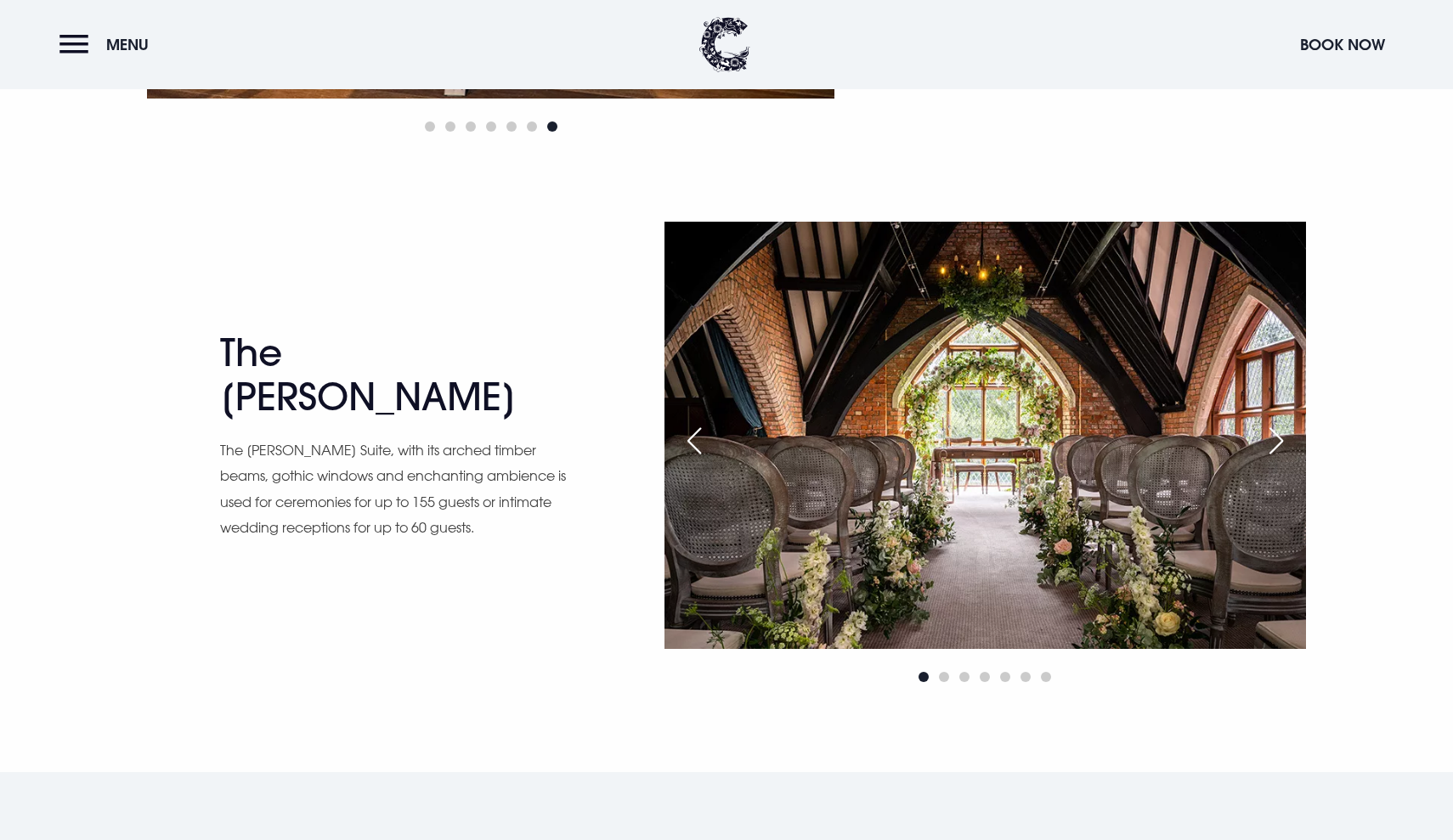
click at [1275, 440] on div "Next slide" at bounding box center [1276, 440] width 42 height 37
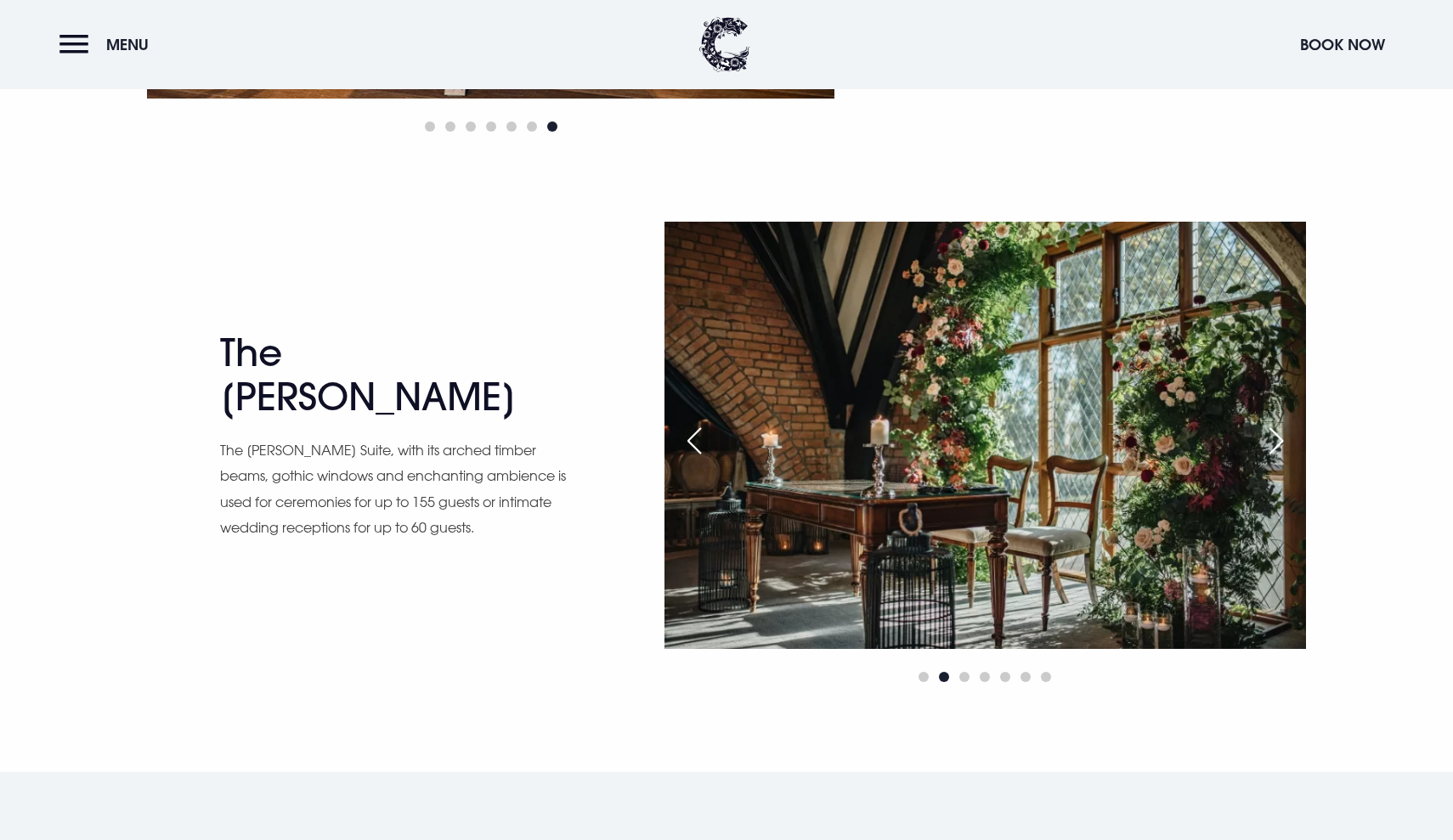
click at [1275, 440] on div "Next slide" at bounding box center [1276, 440] width 42 height 37
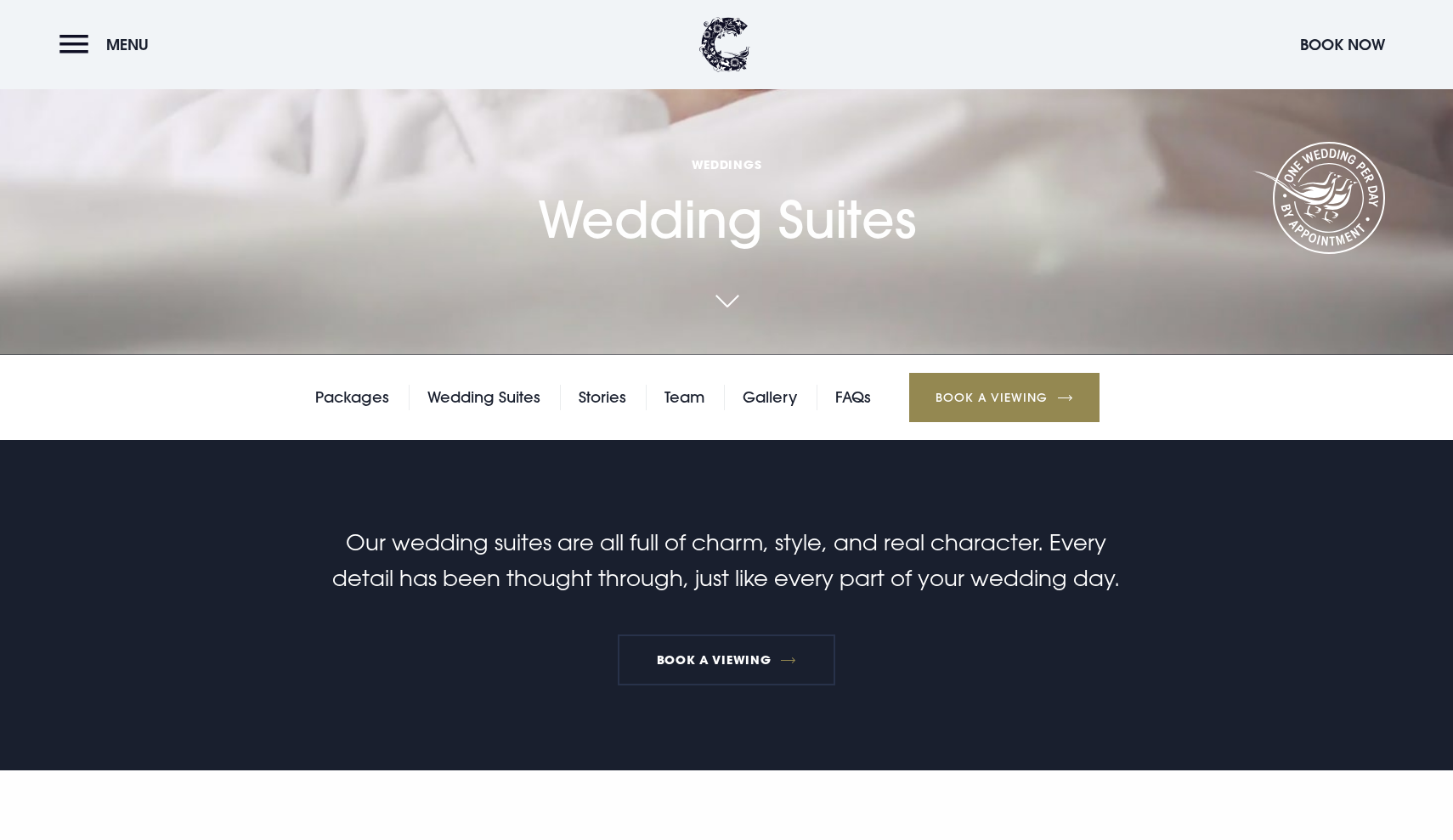
scroll to position [555, 0]
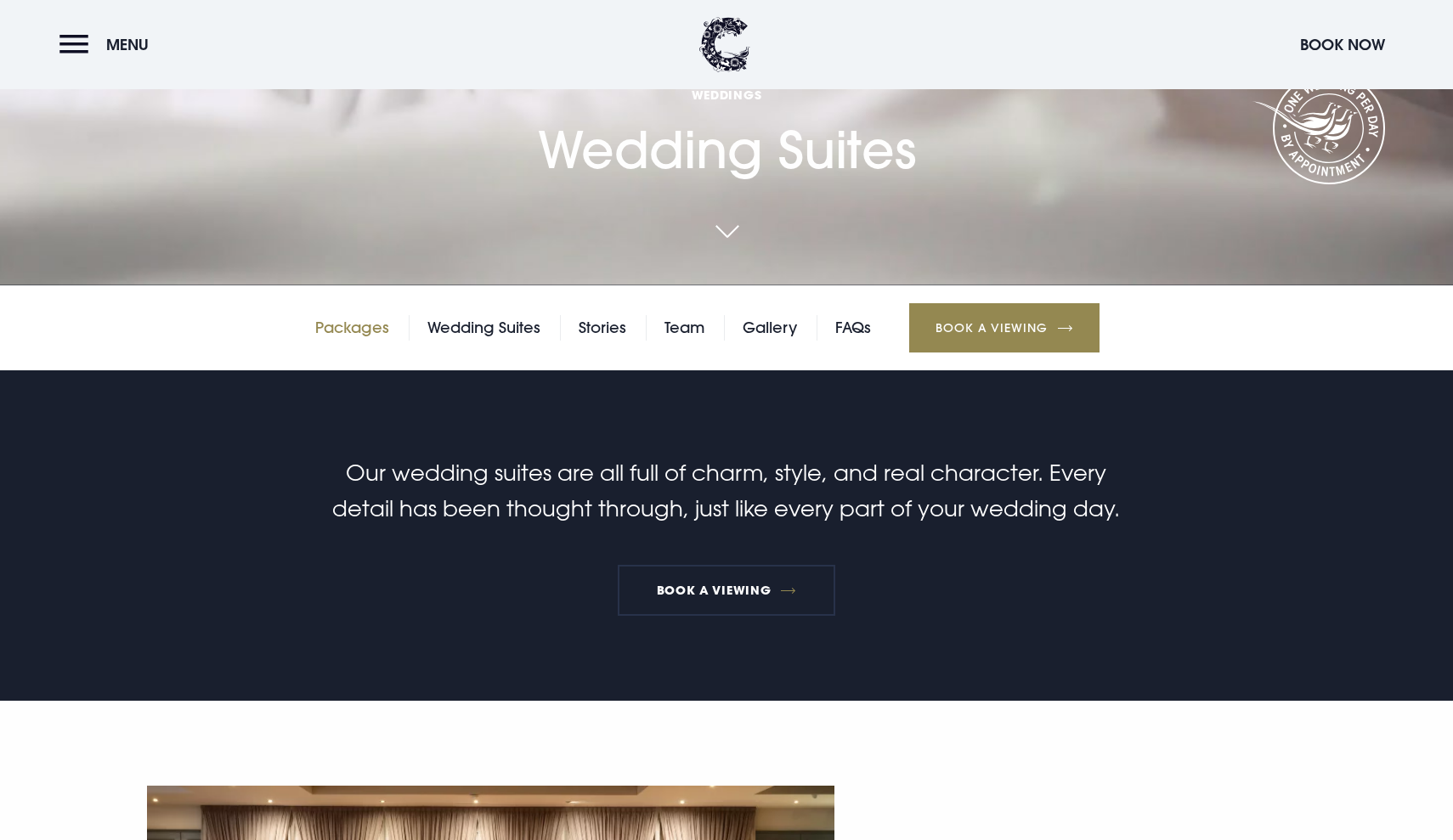
click at [344, 338] on link "Packages" at bounding box center [352, 327] width 74 height 25
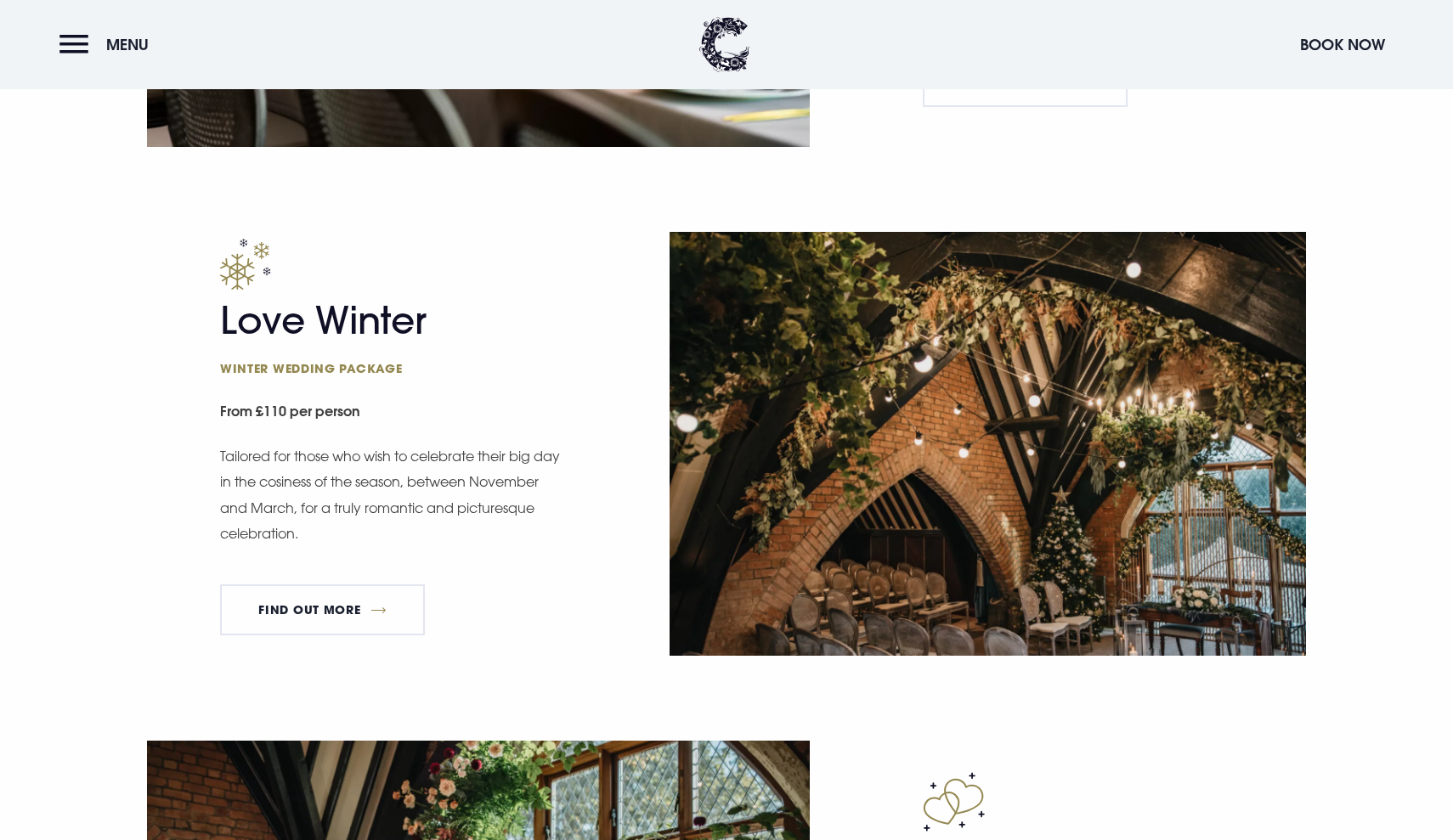
scroll to position [1919, 0]
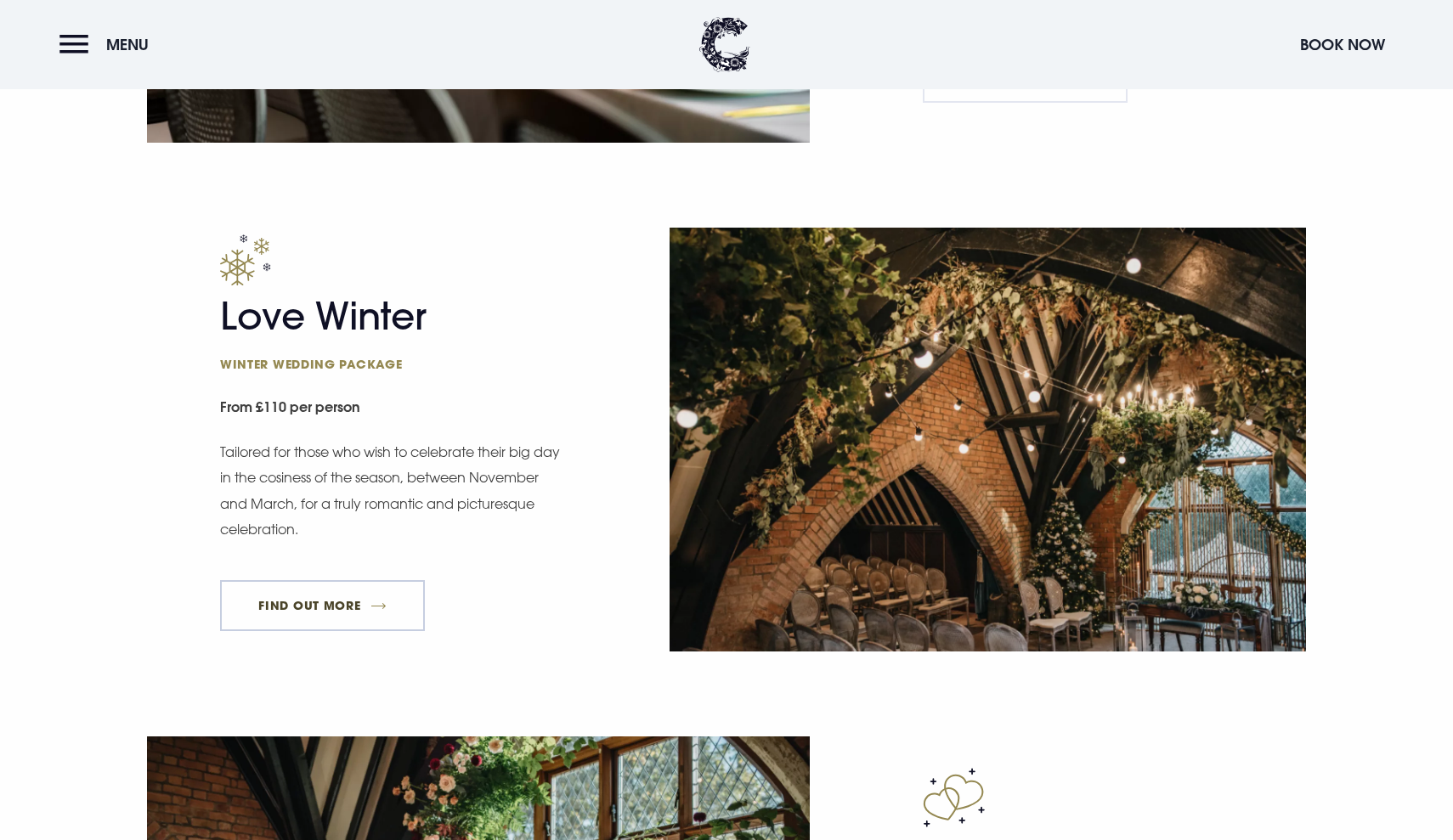
click at [324, 606] on link "FIND OUT MORE" at bounding box center [322, 605] width 205 height 51
